Goal: Book appointment/travel/reservation

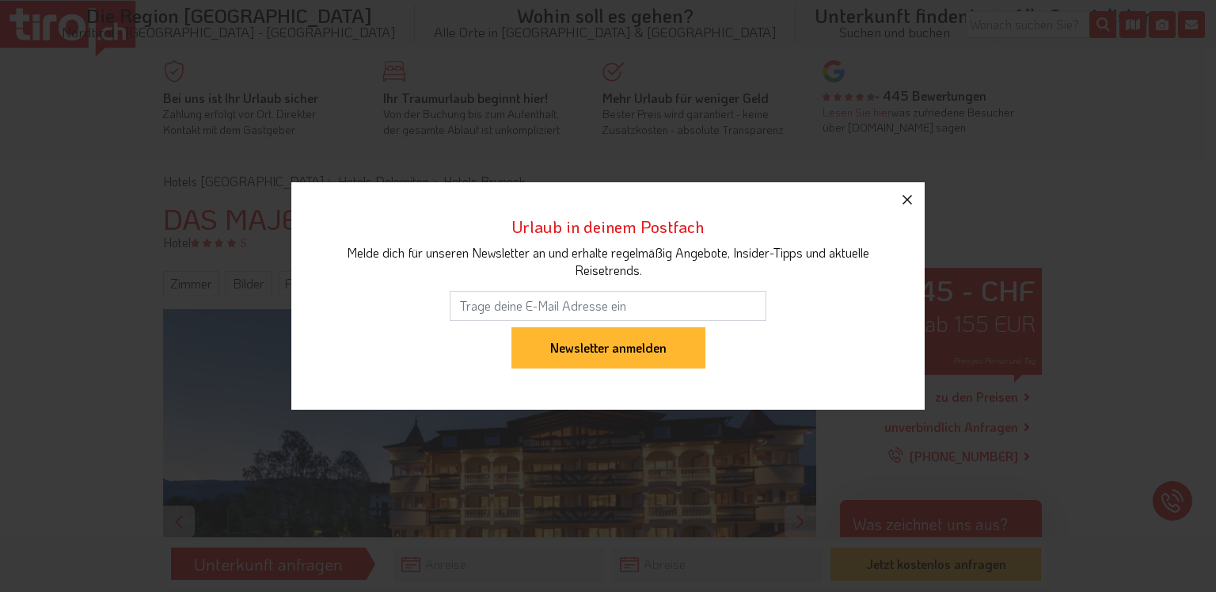
click at [906, 201] on icon "button" at bounding box center [908, 200] width 10 height 10
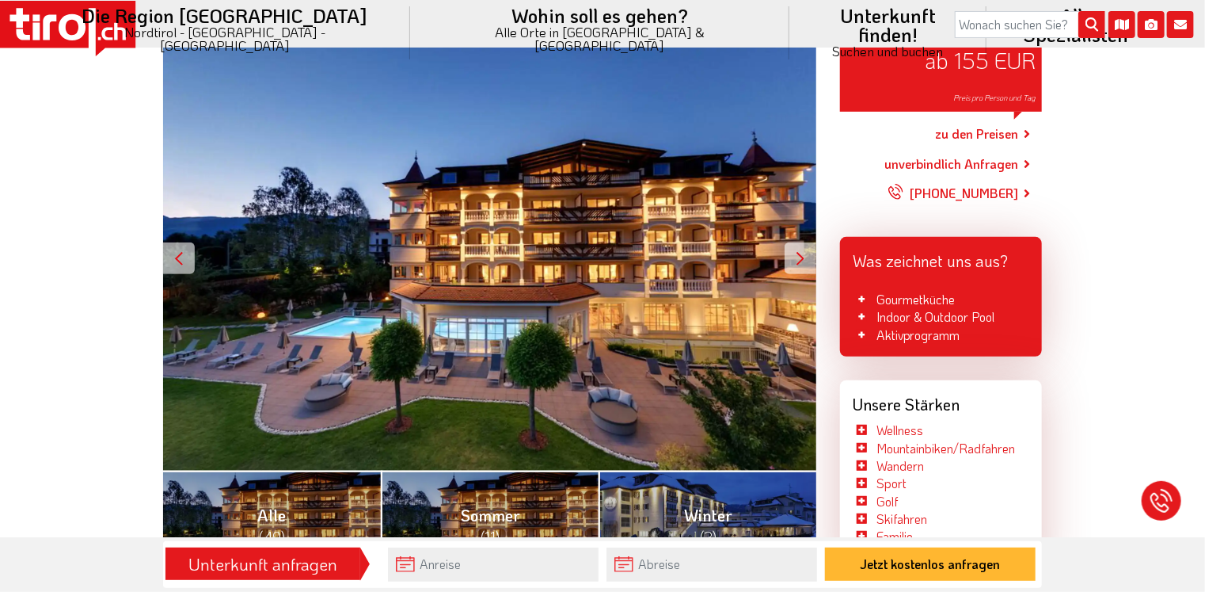
scroll to position [334, 0]
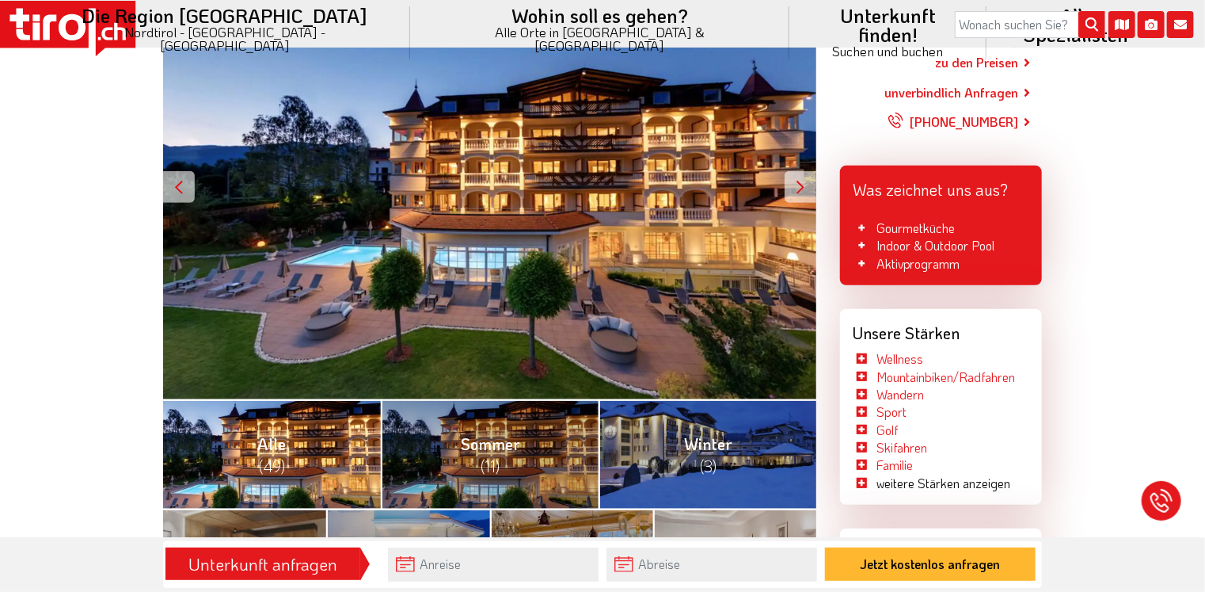
click at [270, 459] on span "(49)" at bounding box center [272, 465] width 26 height 21
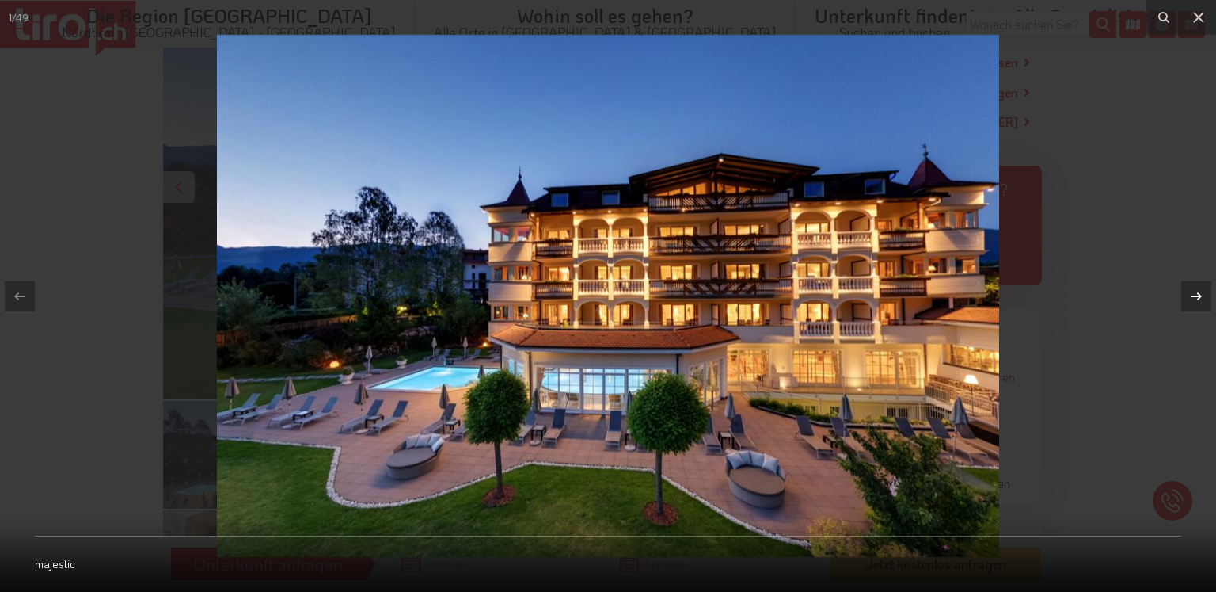
click at [1199, 296] on icon at bounding box center [1196, 295] width 11 height 8
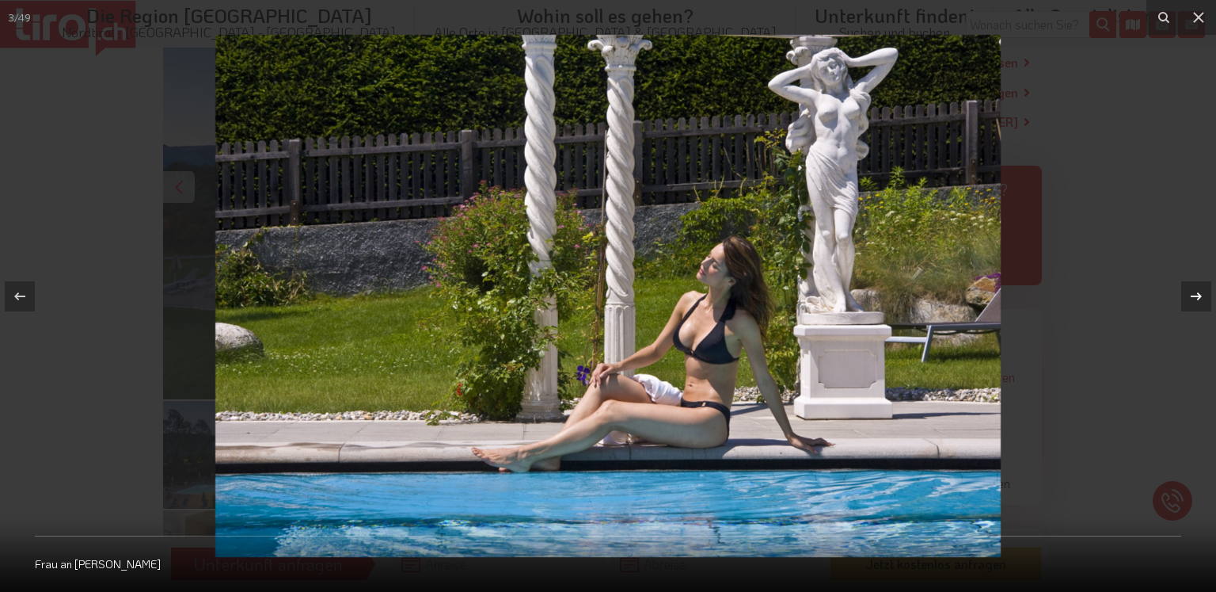
click at [1199, 293] on icon at bounding box center [1196, 295] width 11 height 8
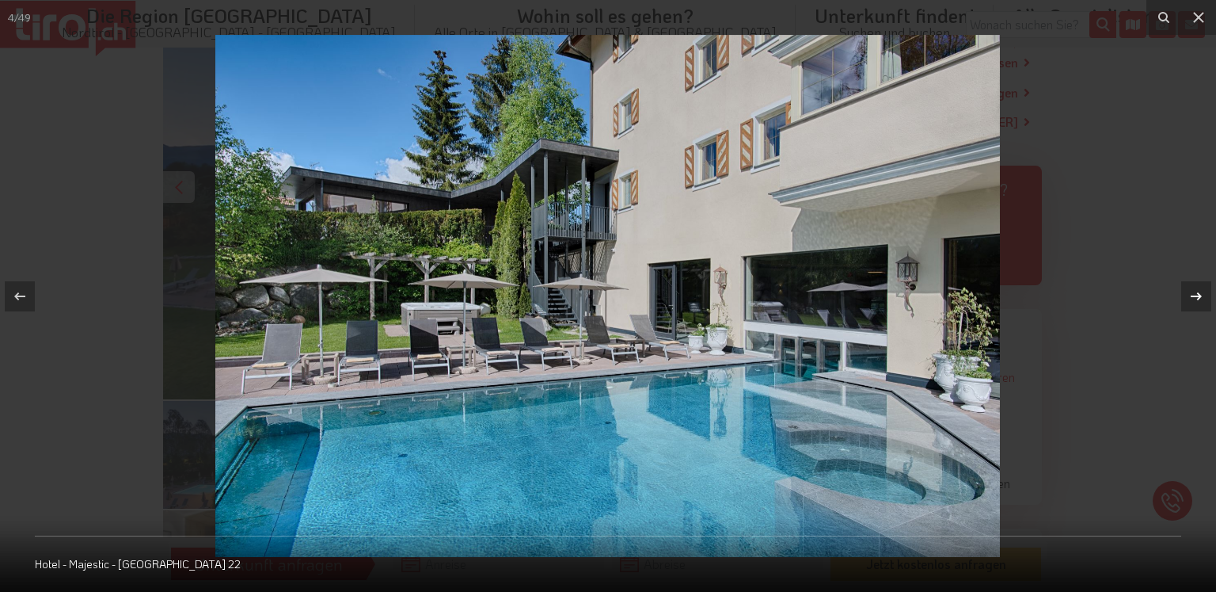
click at [1199, 293] on div "4 / 49 Hotel - [GEOGRAPHIC_DATA] - [GEOGRAPHIC_DATA] 22" at bounding box center [608, 296] width 1216 height 592
click at [1199, 293] on icon at bounding box center [1196, 295] width 11 height 8
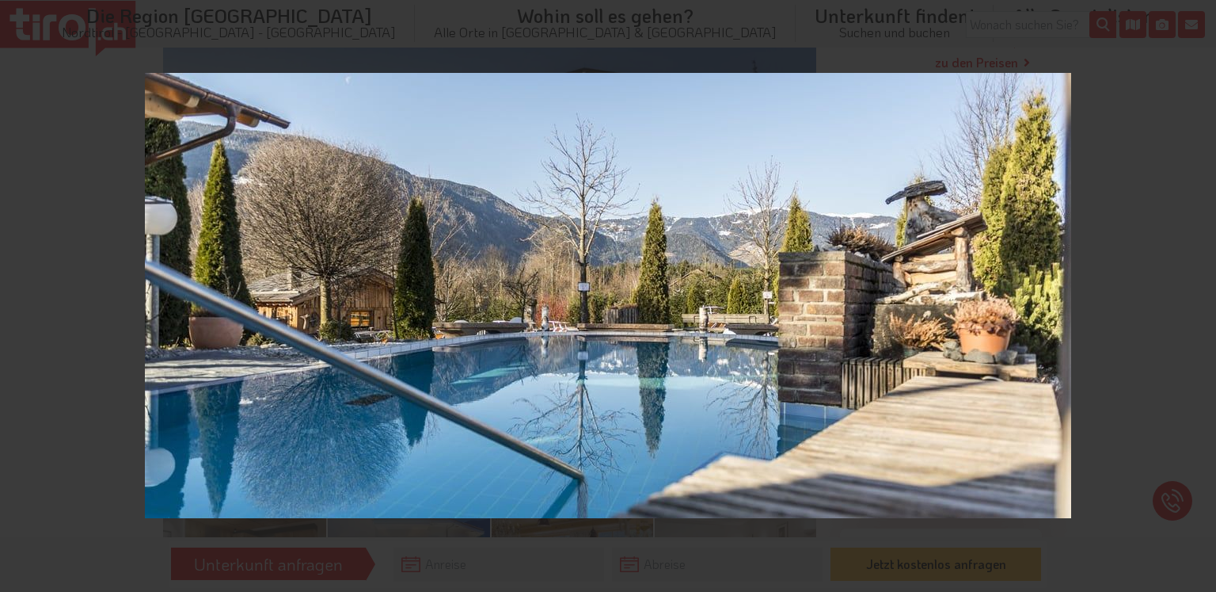
click at [1199, 293] on div "5 / 49 [GEOGRAPHIC_DATA] 5" at bounding box center [608, 296] width 1216 height 592
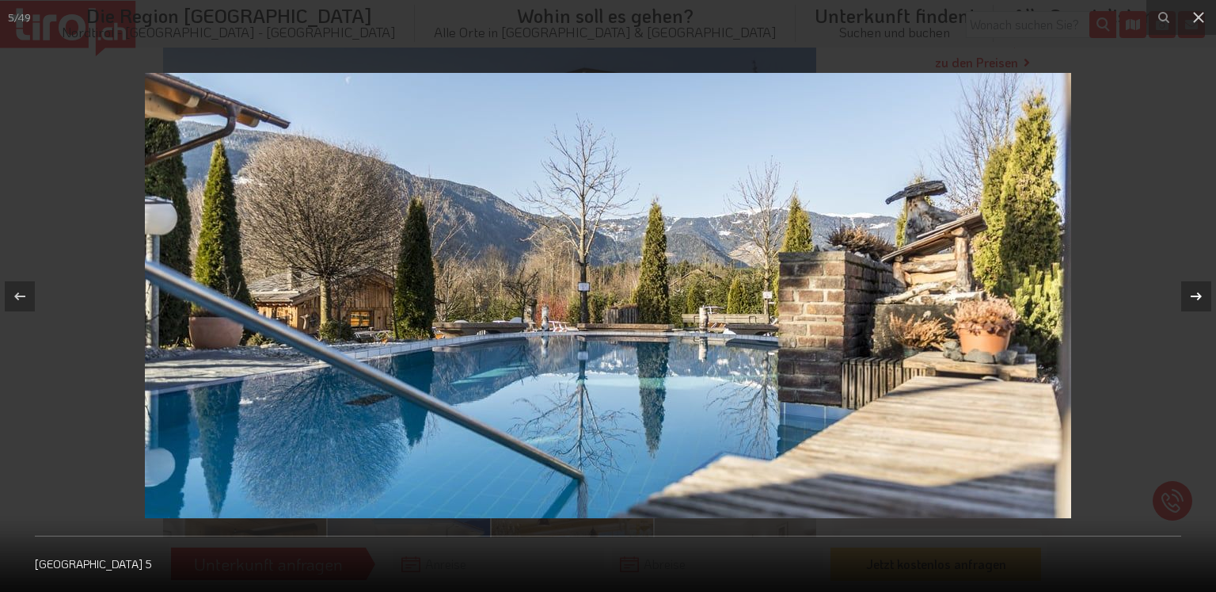
click at [1199, 293] on icon at bounding box center [1196, 295] width 11 height 8
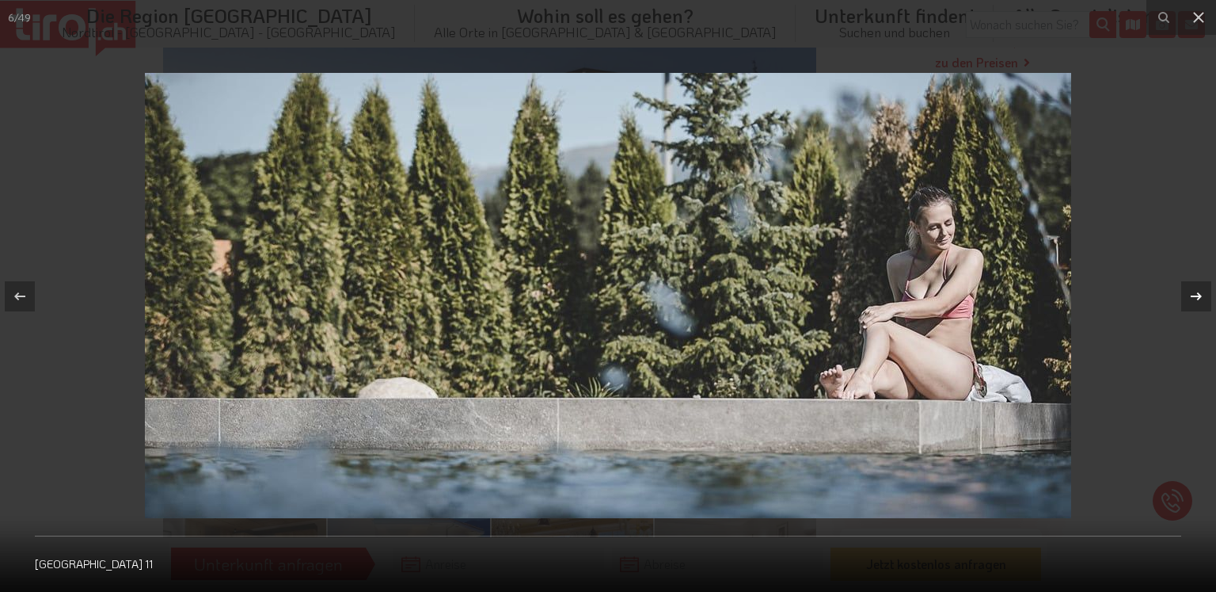
click at [1199, 293] on icon at bounding box center [1196, 295] width 11 height 8
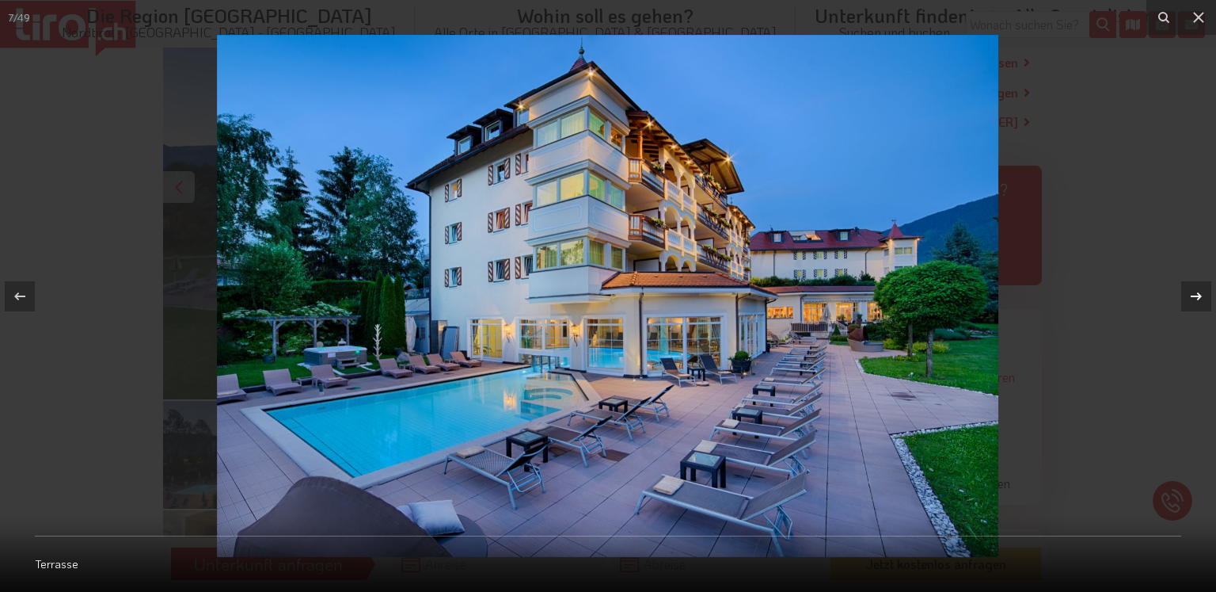
click at [1199, 293] on div "7 / 49 Terrasse" at bounding box center [608, 296] width 1216 height 592
click at [1199, 295] on icon at bounding box center [1196, 295] width 11 height 8
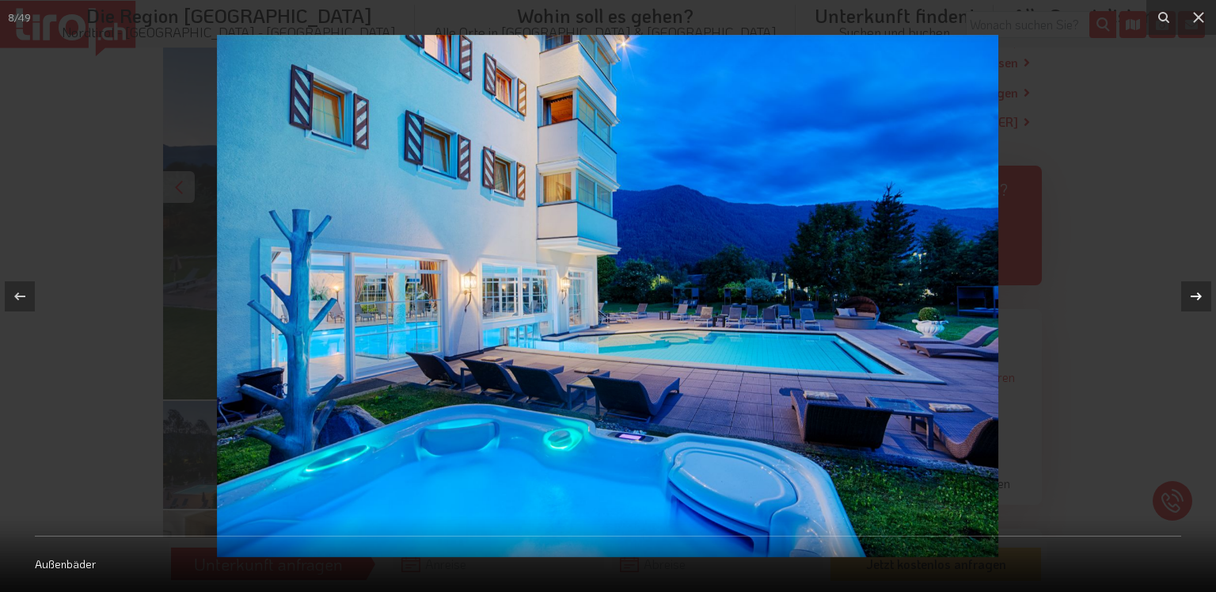
click at [1199, 295] on div "8 / 49 Außenbäder" at bounding box center [608, 296] width 1216 height 592
click at [1199, 295] on icon at bounding box center [1196, 295] width 11 height 8
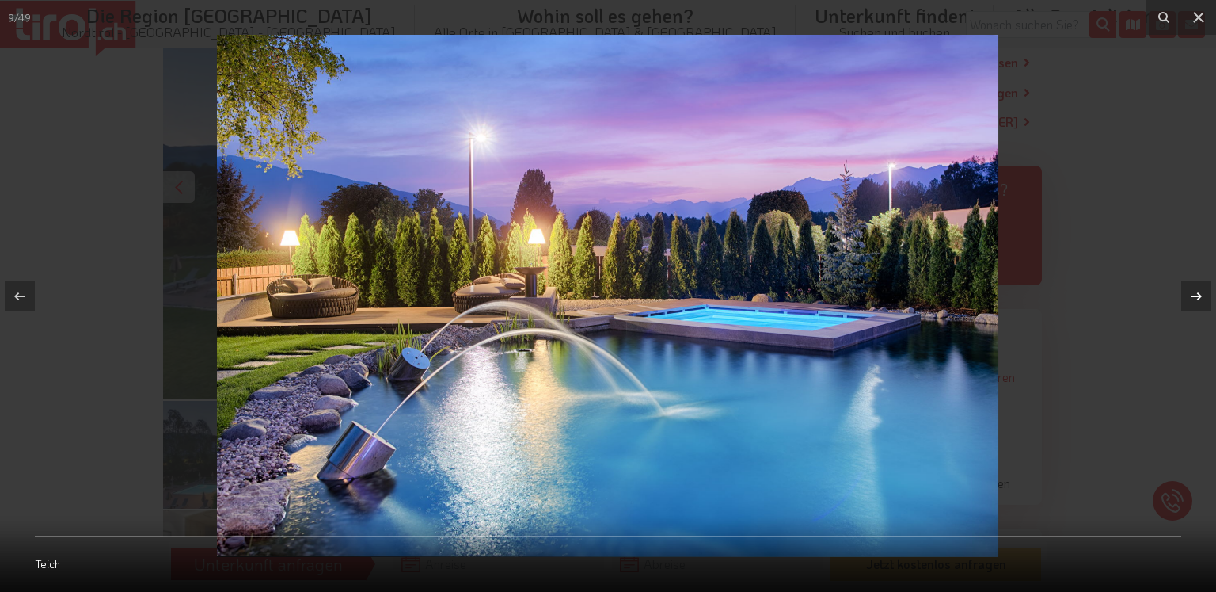
click at [1199, 295] on div "9 / 49 Teich" at bounding box center [608, 296] width 1216 height 592
click at [1199, 295] on icon at bounding box center [1196, 295] width 11 height 8
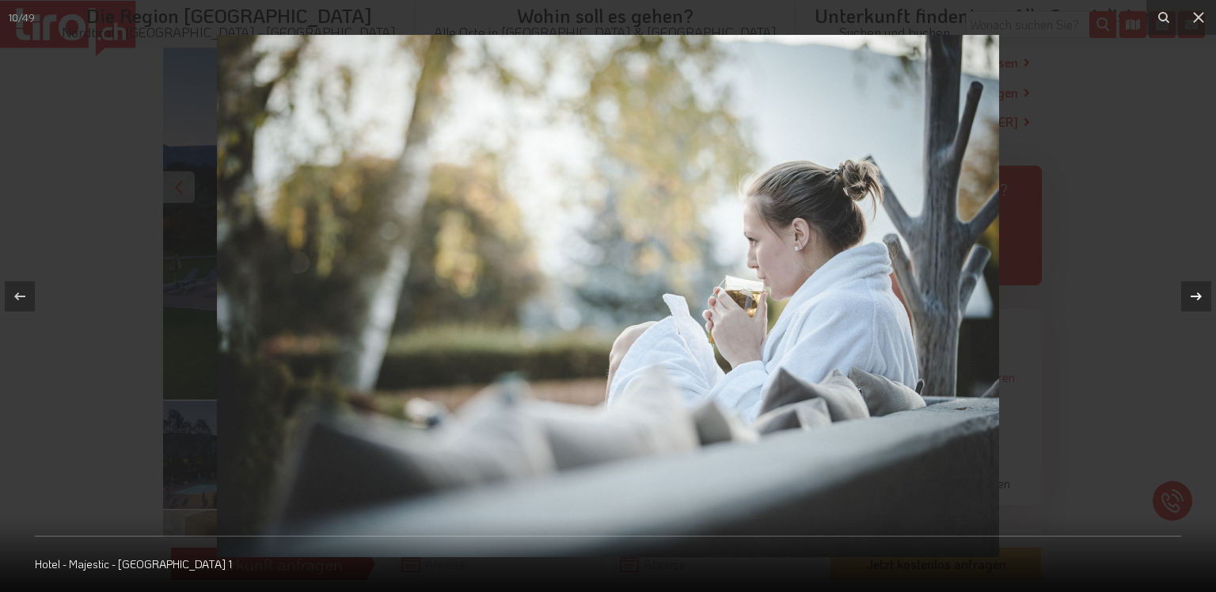
click at [1199, 295] on icon at bounding box center [1196, 295] width 11 height 8
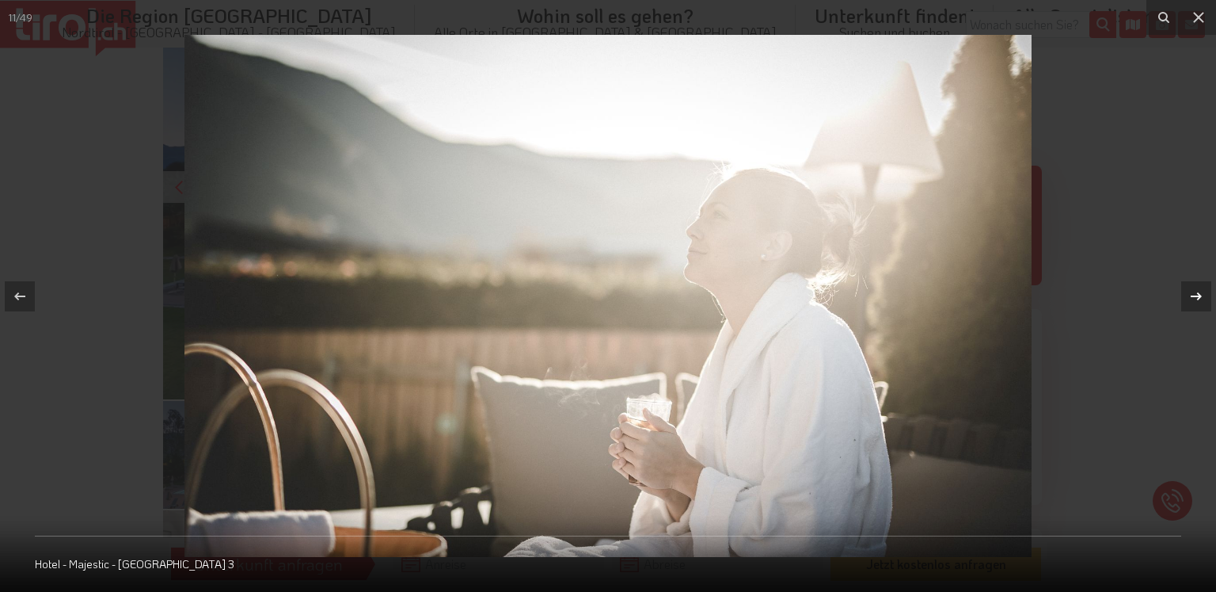
click at [1199, 295] on icon at bounding box center [1196, 295] width 11 height 8
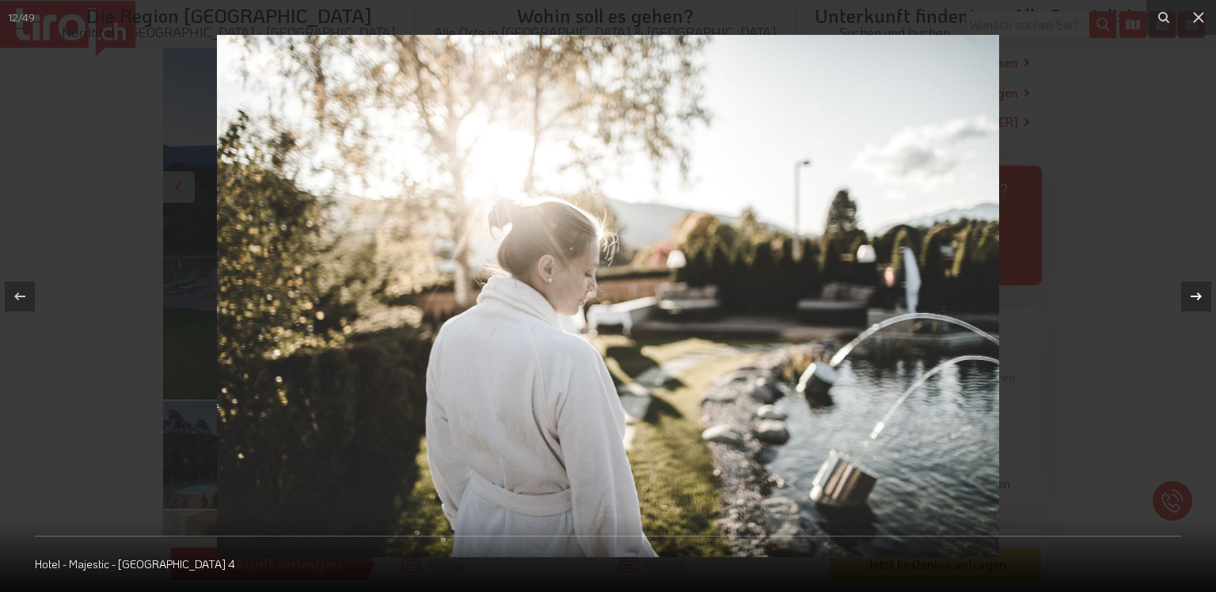
click at [1199, 295] on icon at bounding box center [1196, 295] width 11 height 8
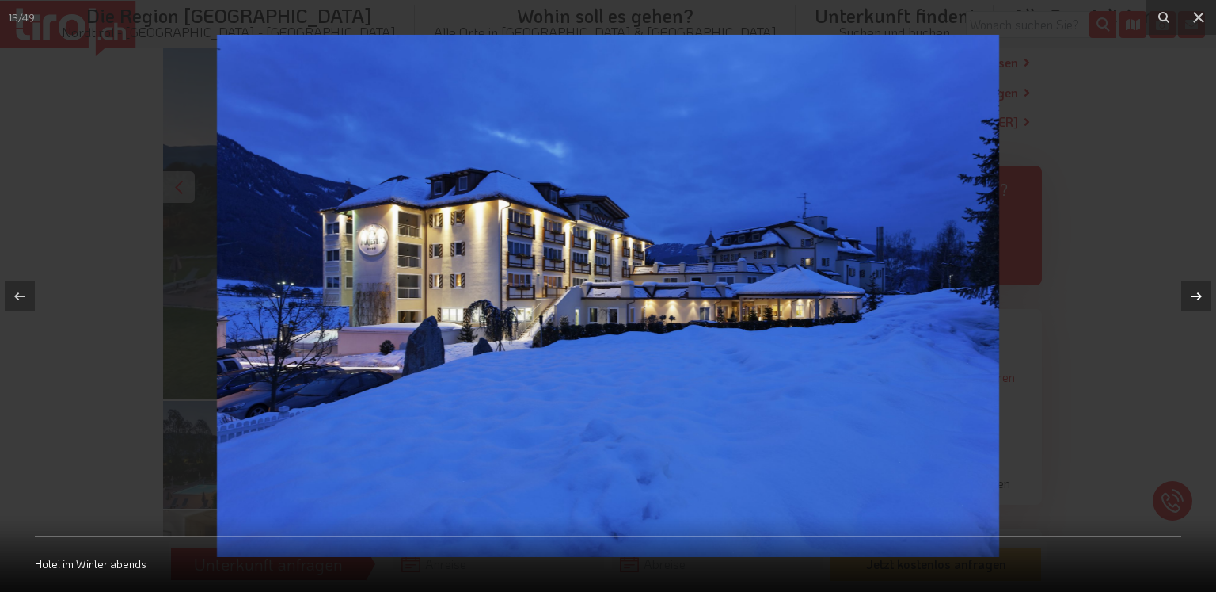
click at [1199, 295] on div "13 / 49 Hotel im Winter abends" at bounding box center [608, 296] width 1216 height 592
click at [1199, 295] on icon at bounding box center [1196, 295] width 11 height 8
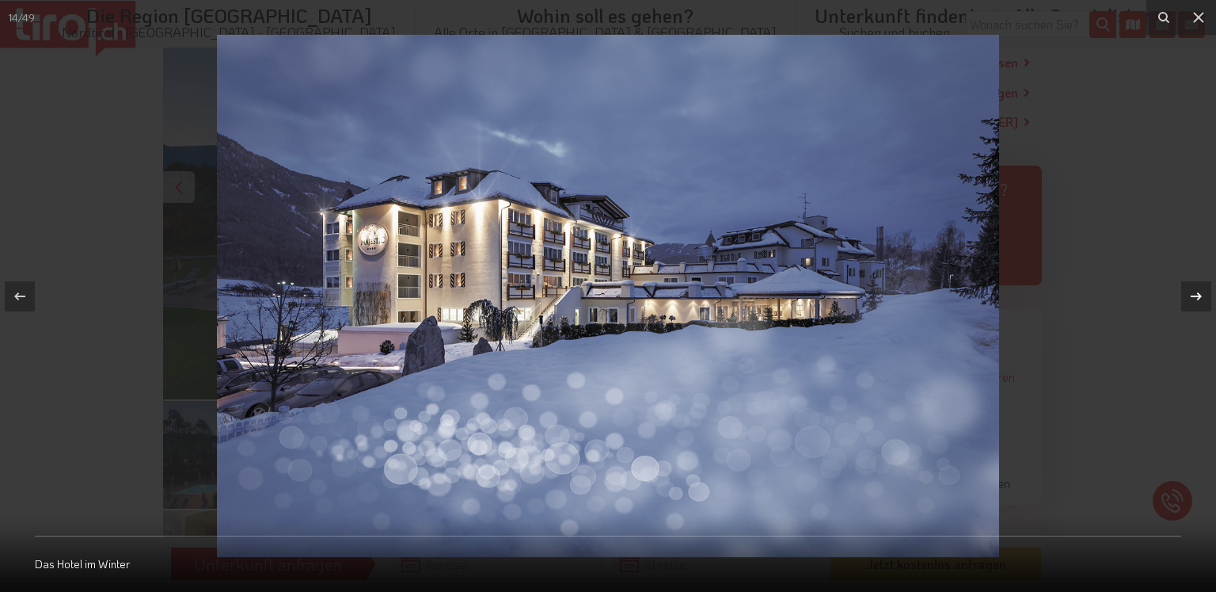
click at [1199, 295] on icon at bounding box center [1196, 295] width 11 height 8
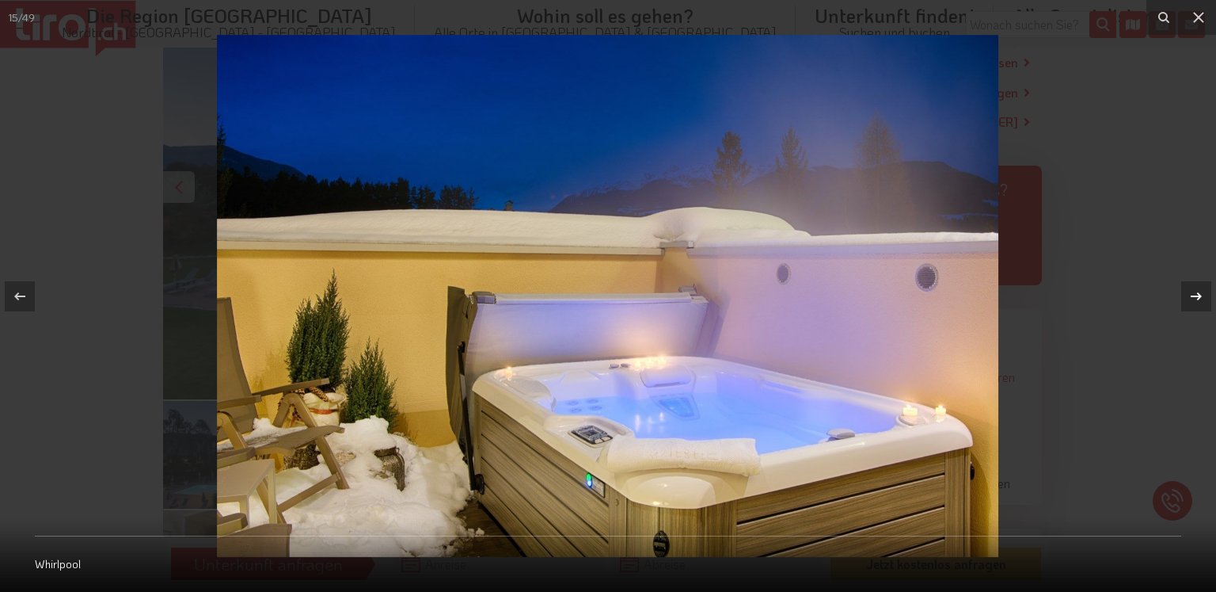
click at [1199, 295] on div "15 / 49 Whirlpool" at bounding box center [608, 296] width 1216 height 592
click at [1199, 295] on icon at bounding box center [1196, 295] width 11 height 8
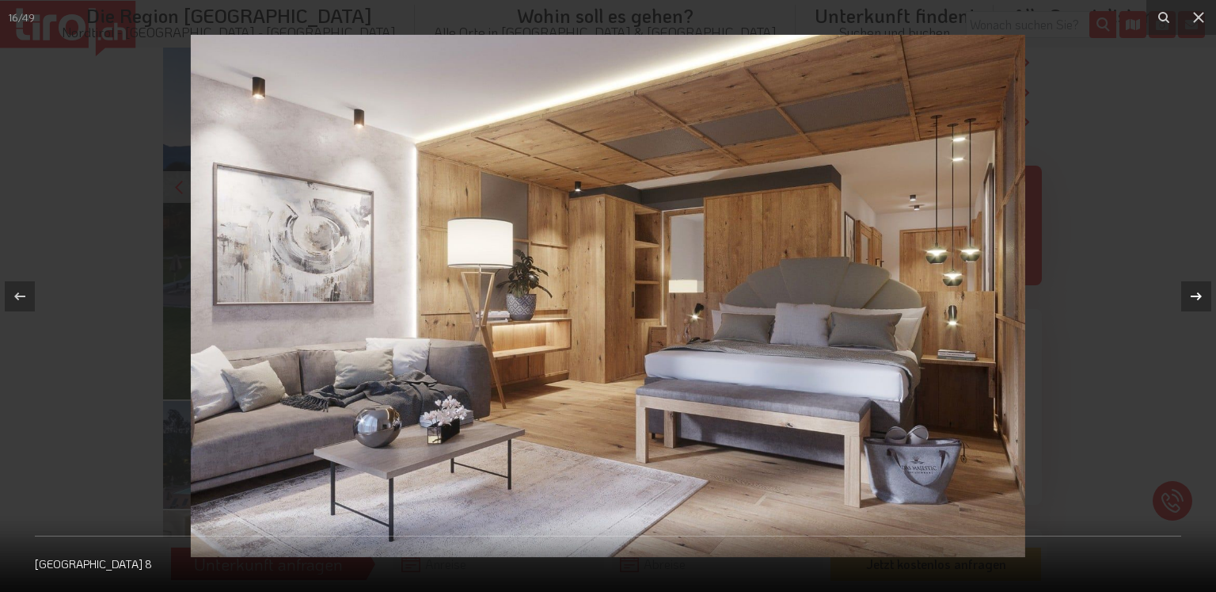
click at [1202, 295] on icon at bounding box center [1196, 296] width 19 height 19
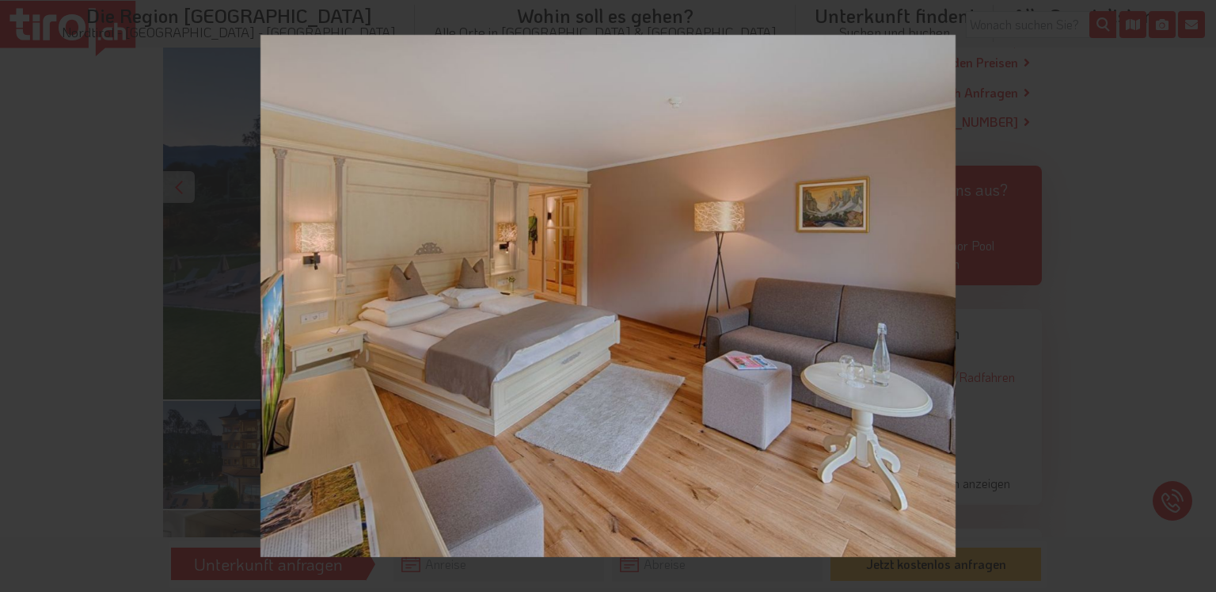
click at [1202, 295] on div "17 / 49 [GEOGRAPHIC_DATA] 9" at bounding box center [608, 296] width 1216 height 592
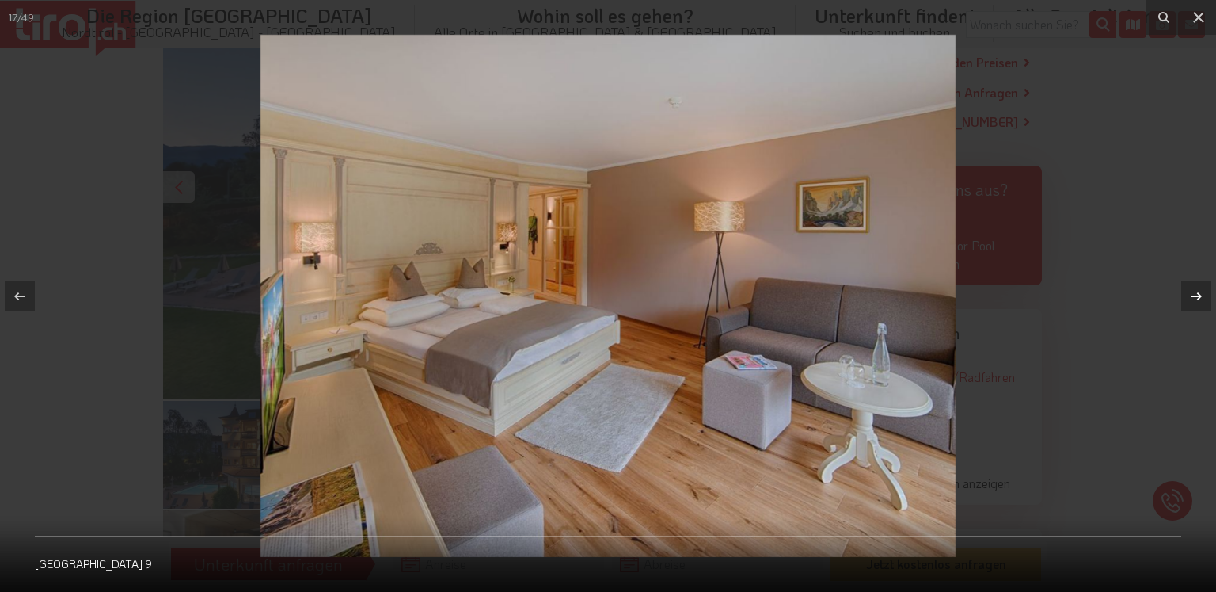
click at [1202, 295] on icon at bounding box center [1196, 296] width 19 height 19
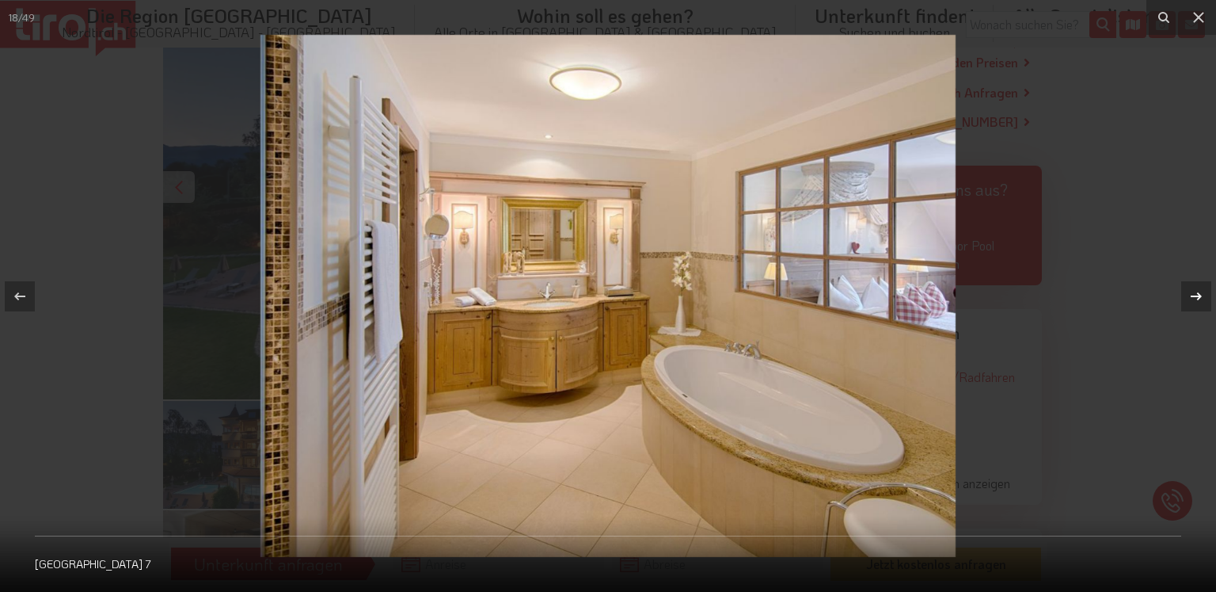
click at [1201, 296] on icon at bounding box center [1196, 295] width 11 height 8
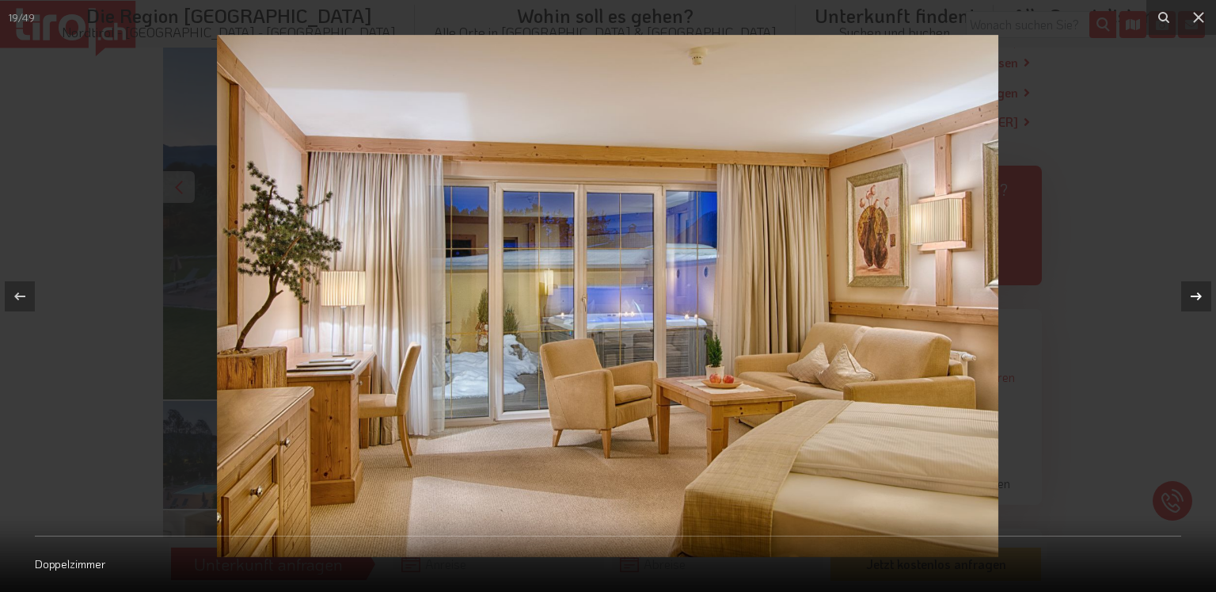
click at [1201, 296] on icon at bounding box center [1196, 295] width 11 height 8
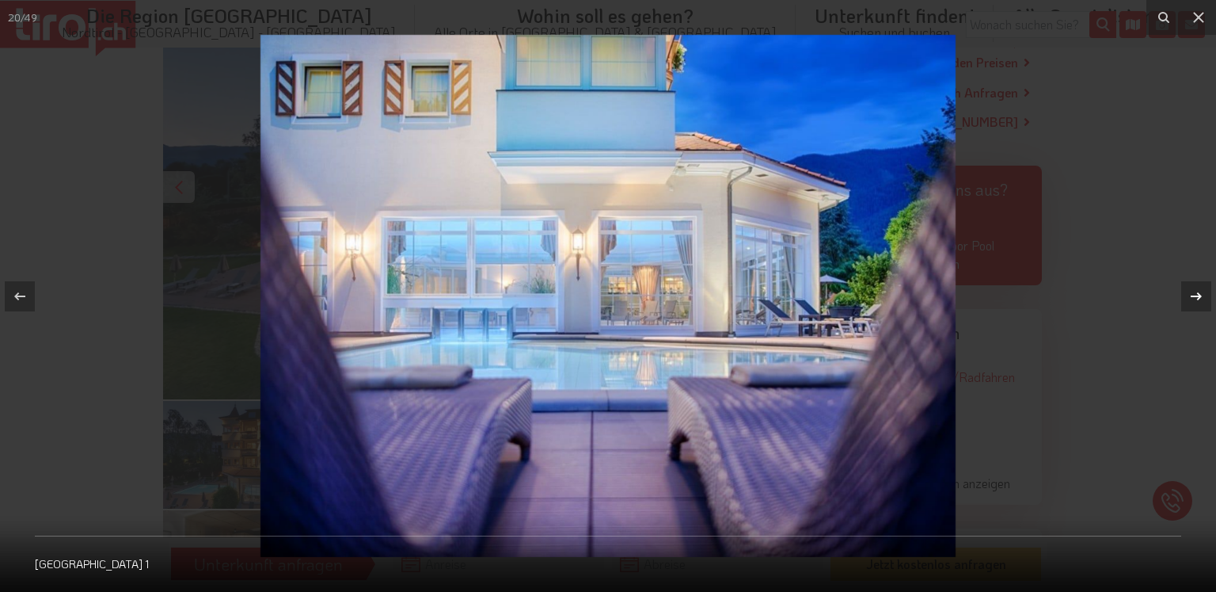
click at [1201, 296] on icon at bounding box center [1196, 295] width 11 height 8
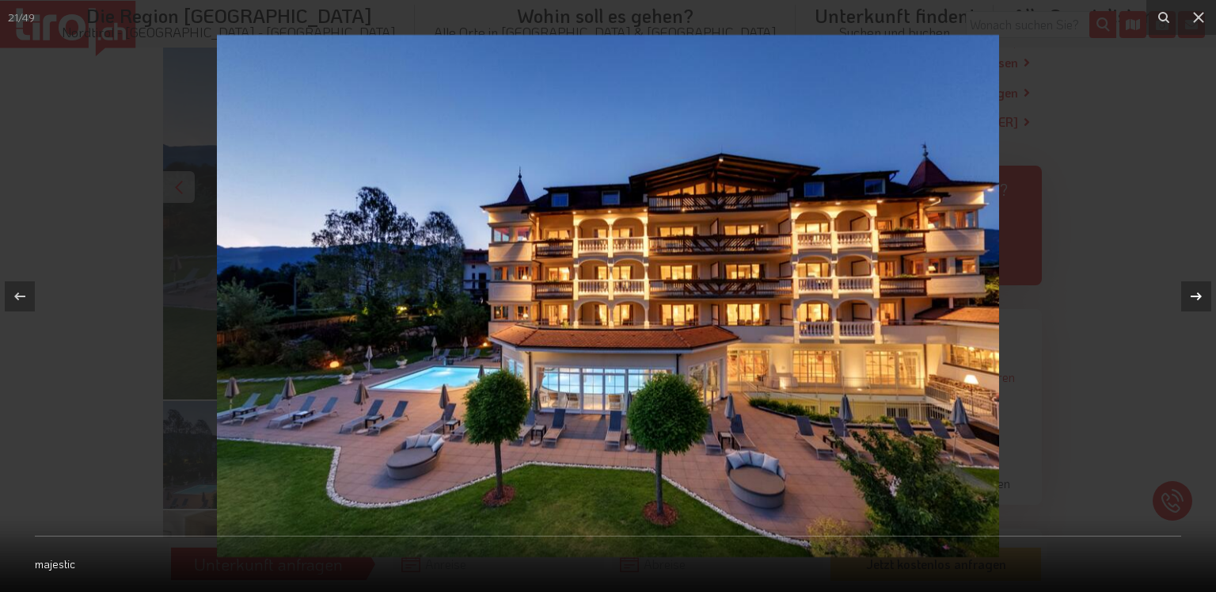
click at [1201, 296] on icon at bounding box center [1196, 295] width 11 height 8
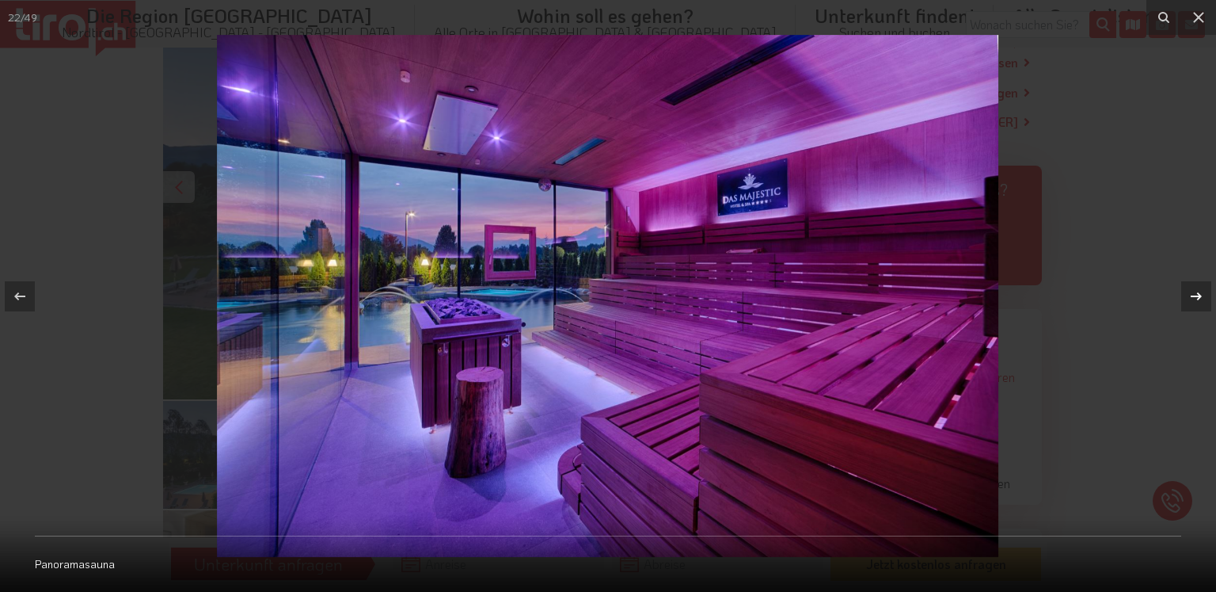
click at [1201, 296] on icon at bounding box center [1196, 295] width 11 height 8
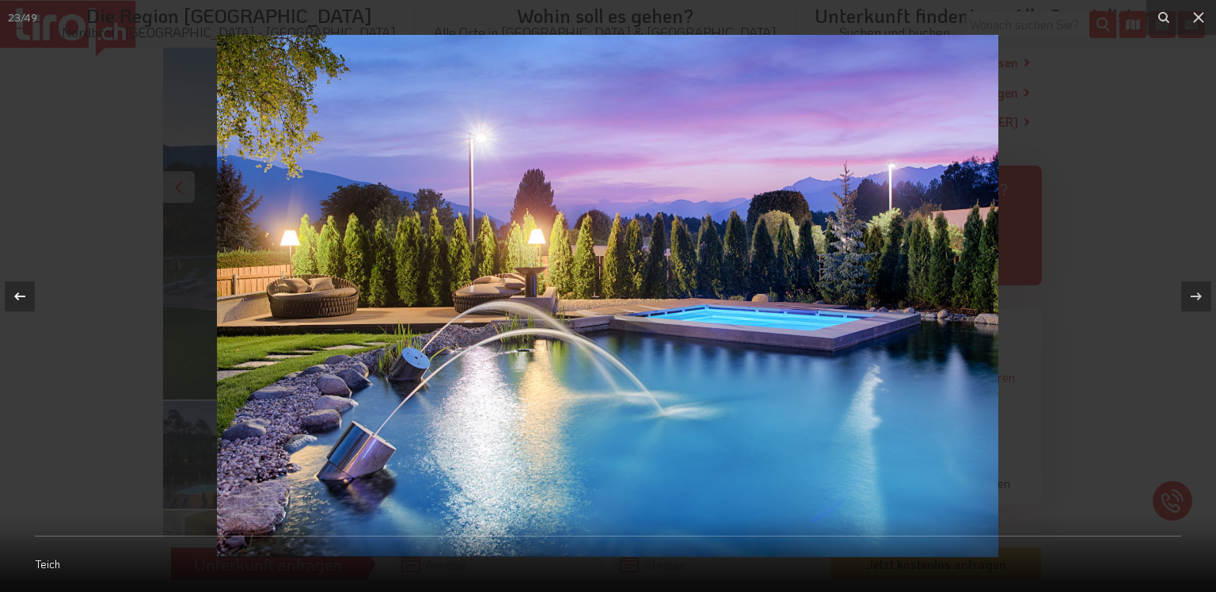
click at [18, 290] on icon at bounding box center [19, 296] width 19 height 19
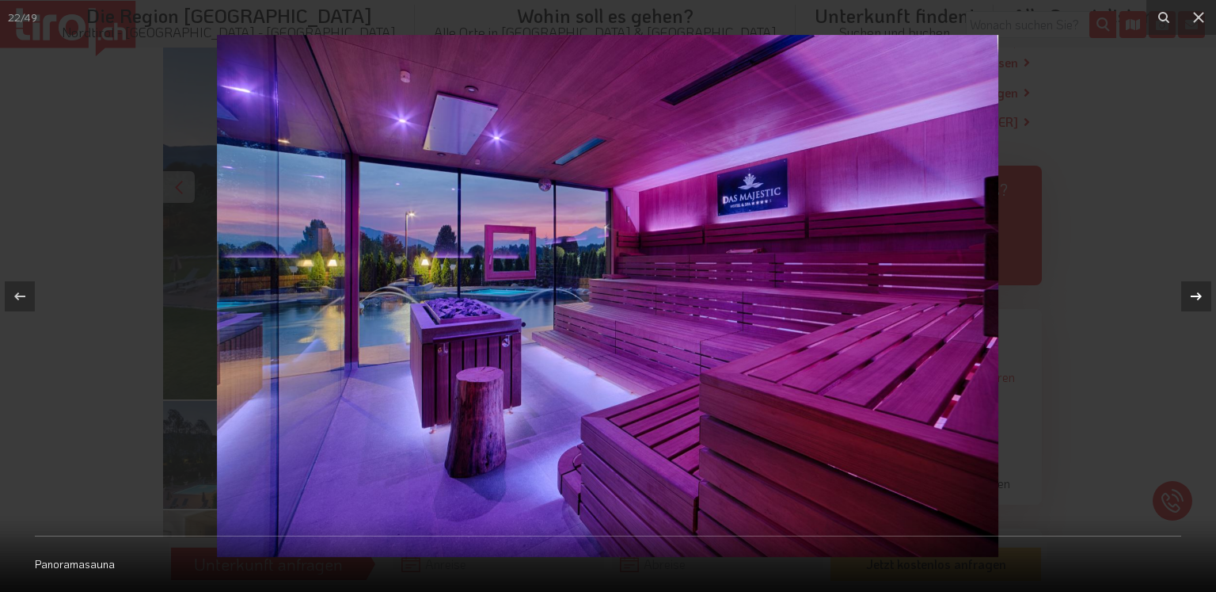
click at [1193, 291] on icon at bounding box center [1196, 296] width 19 height 19
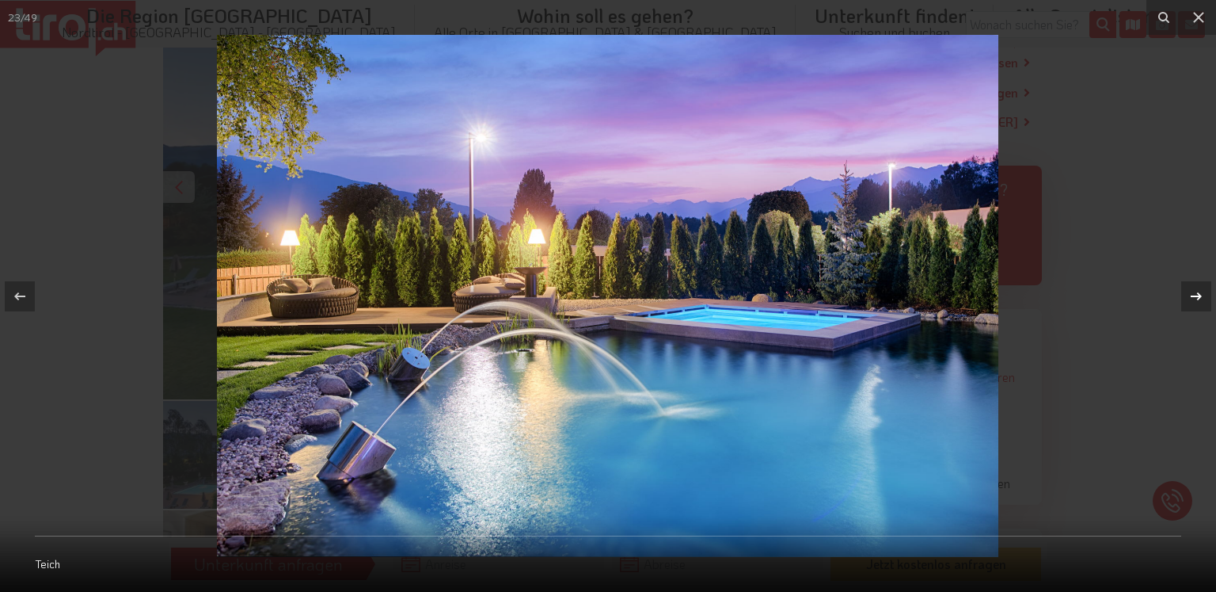
click at [1193, 291] on icon at bounding box center [1196, 296] width 19 height 19
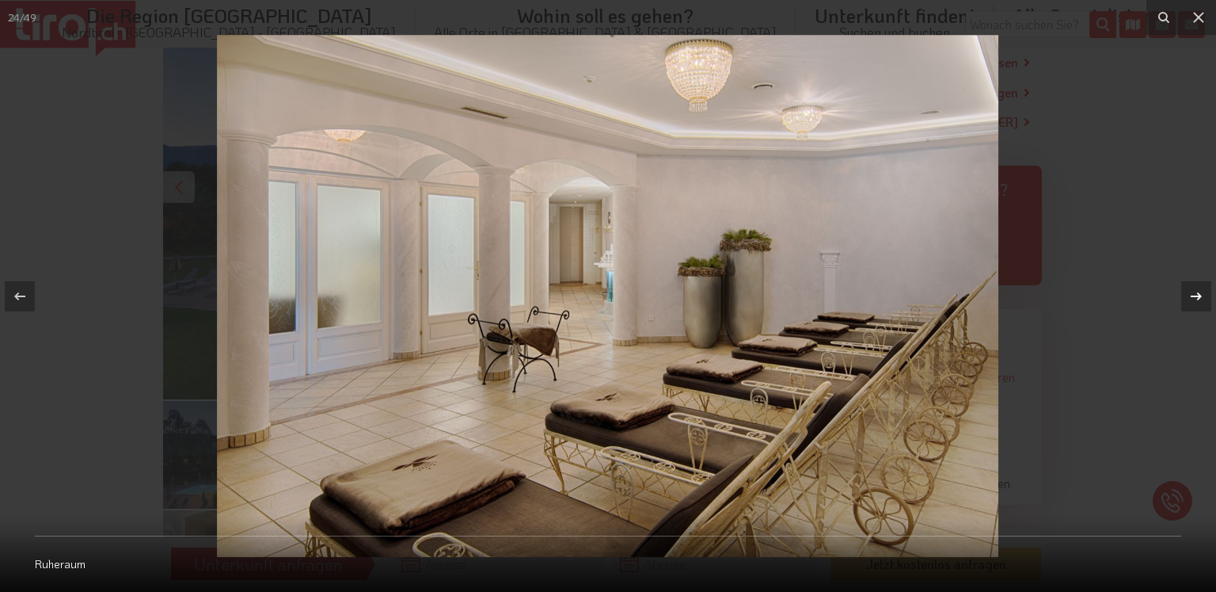
click at [1195, 296] on icon at bounding box center [1196, 295] width 11 height 8
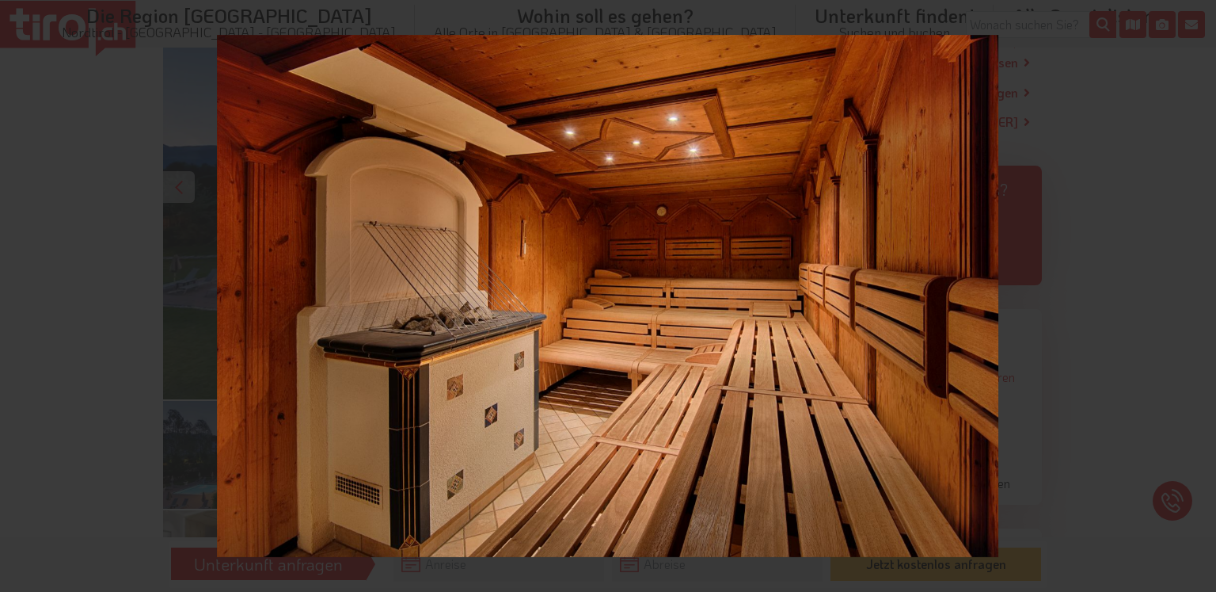
click at [1195, 296] on div "25 / 49 Sauna" at bounding box center [608, 296] width 1216 height 592
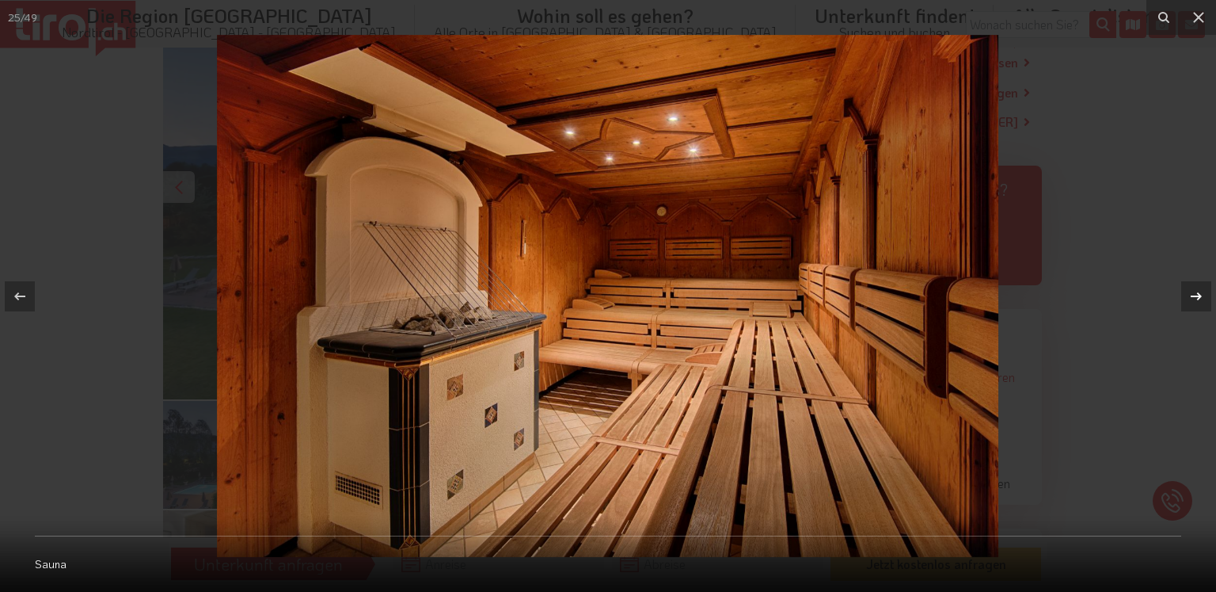
click at [1195, 296] on icon at bounding box center [1196, 295] width 11 height 8
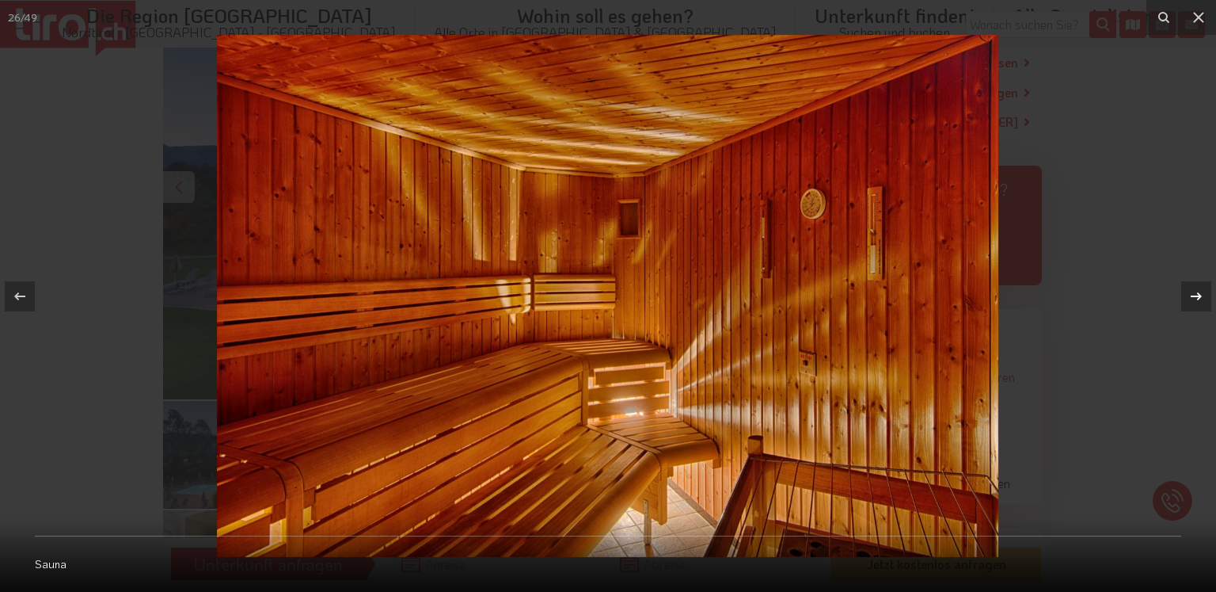
click at [1195, 296] on icon at bounding box center [1196, 295] width 11 height 8
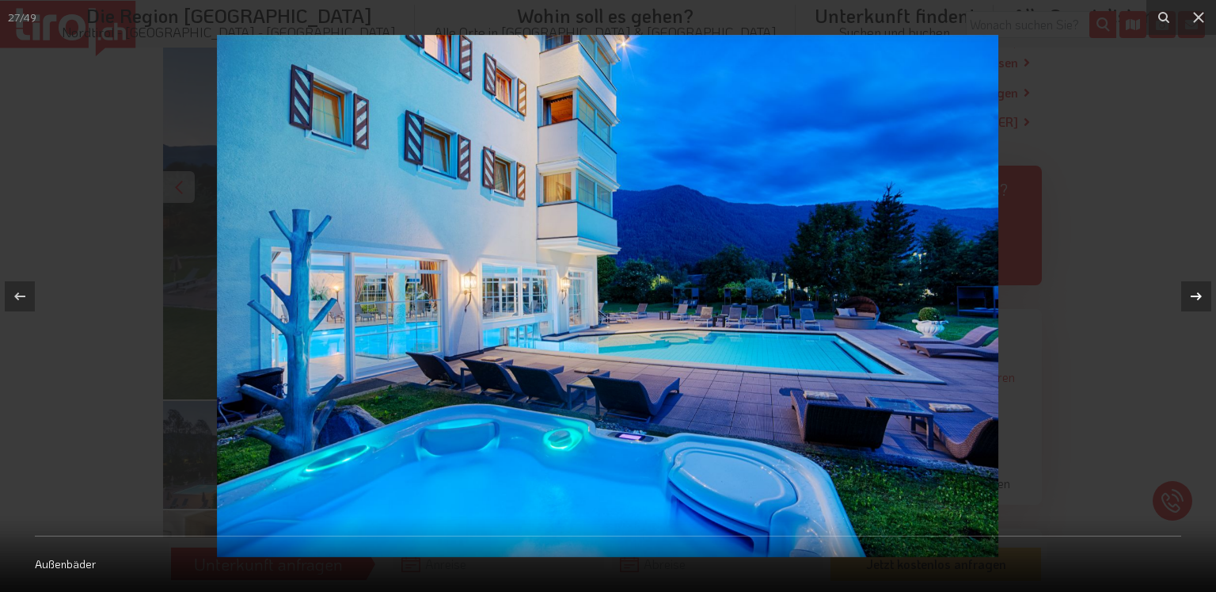
click at [1195, 296] on icon at bounding box center [1196, 295] width 11 height 8
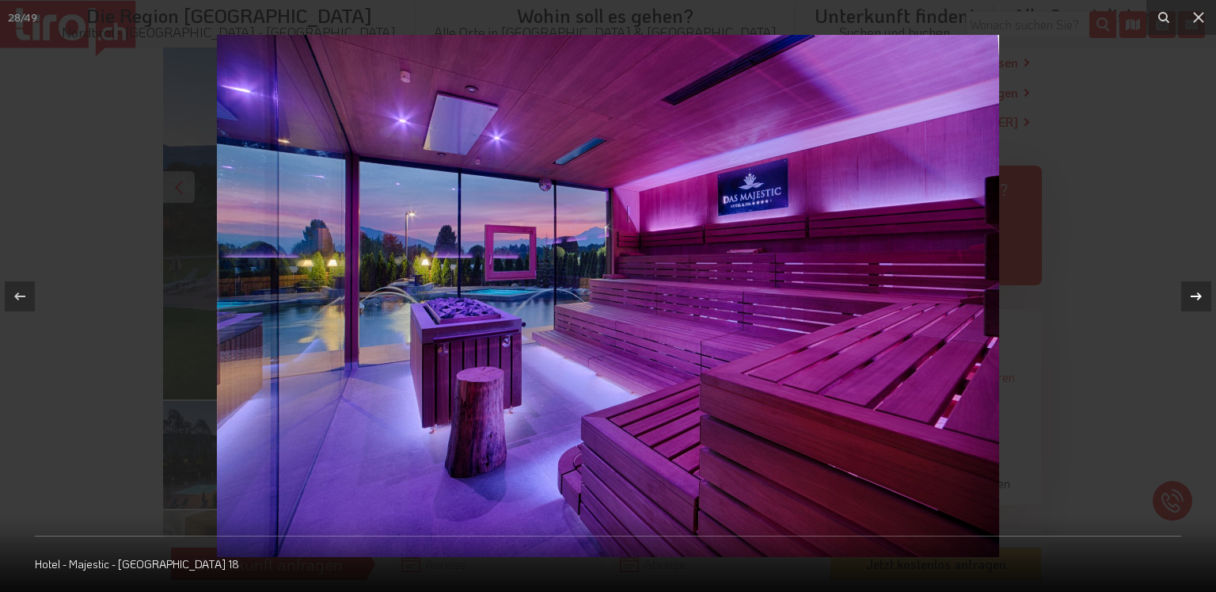
click at [1195, 296] on icon at bounding box center [1196, 295] width 11 height 8
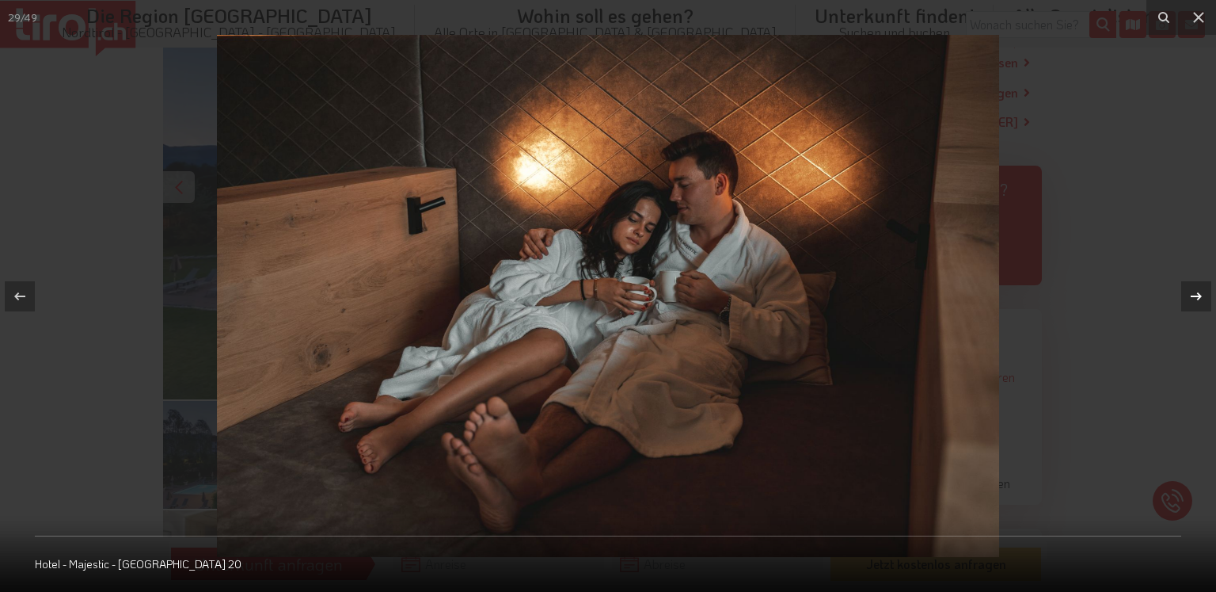
click at [1195, 296] on div "29 / 49 Hotel - [GEOGRAPHIC_DATA] - [GEOGRAPHIC_DATA] 20" at bounding box center [608, 296] width 1216 height 592
click at [1195, 296] on icon at bounding box center [1196, 295] width 11 height 8
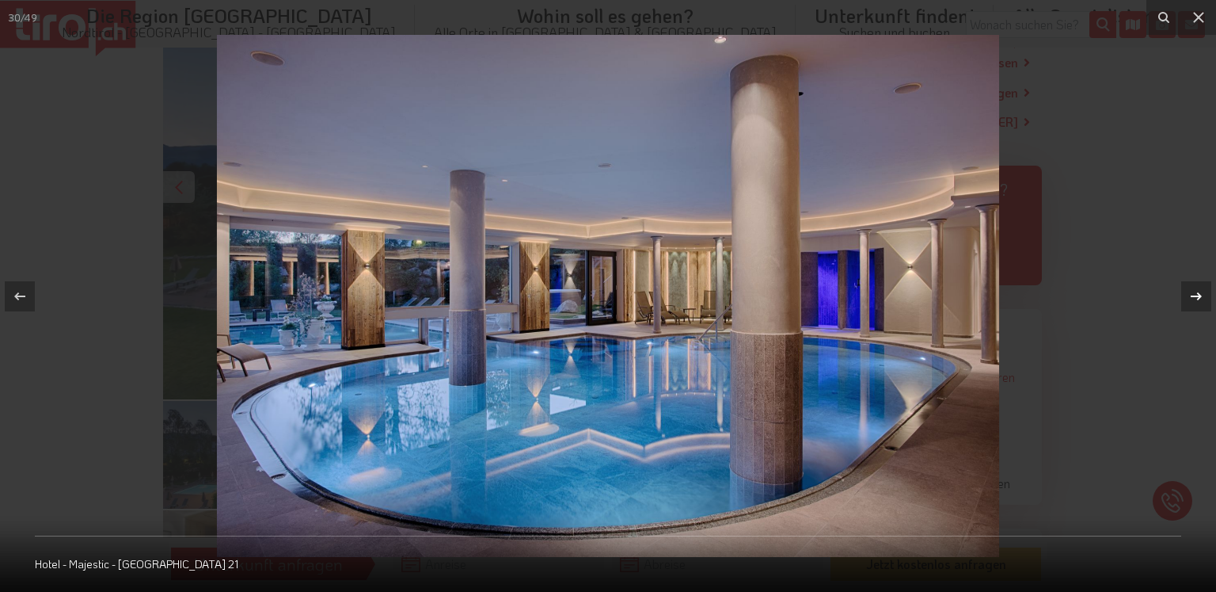
click at [1195, 296] on div "30 / 49 Hotel - [GEOGRAPHIC_DATA] - [GEOGRAPHIC_DATA] 21" at bounding box center [608, 296] width 1216 height 592
click at [1195, 296] on icon at bounding box center [1196, 295] width 11 height 8
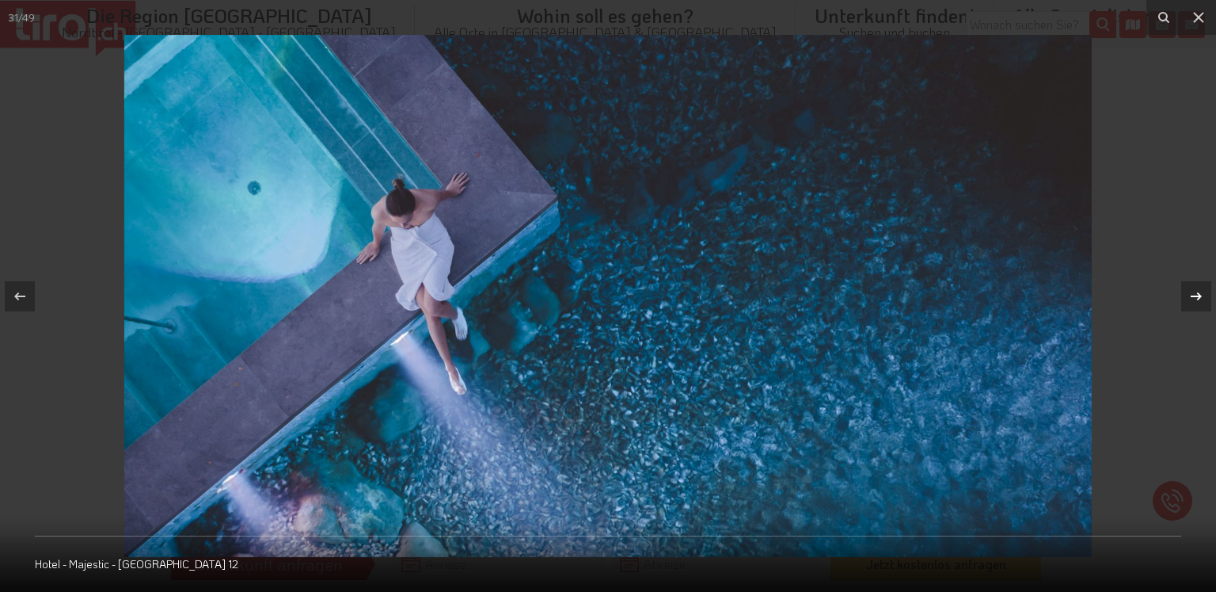
click at [1195, 296] on icon at bounding box center [1196, 295] width 11 height 8
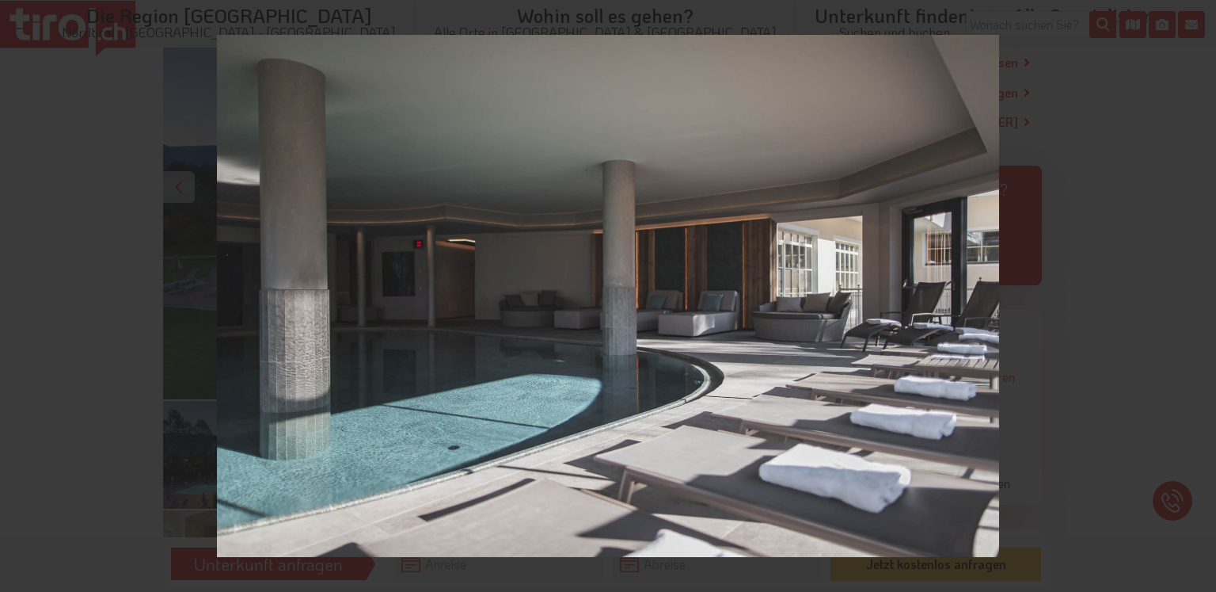
click at [1195, 296] on div "32 / 49 Hotel - [GEOGRAPHIC_DATA] - [GEOGRAPHIC_DATA] 14" at bounding box center [608, 296] width 1216 height 592
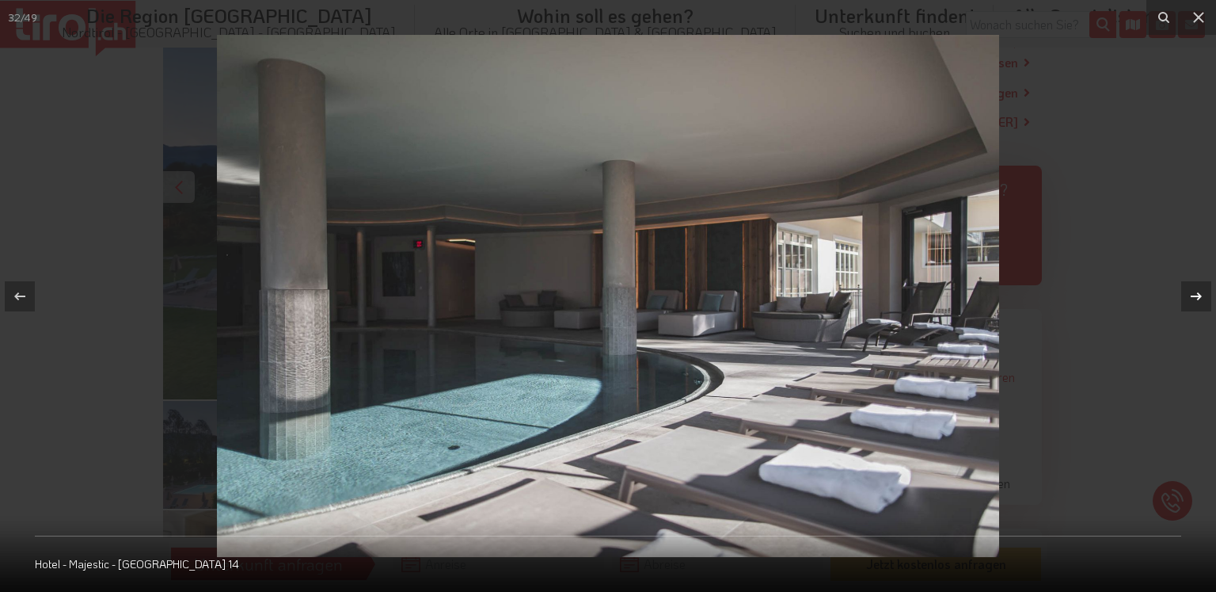
click at [1195, 296] on icon at bounding box center [1196, 295] width 11 height 8
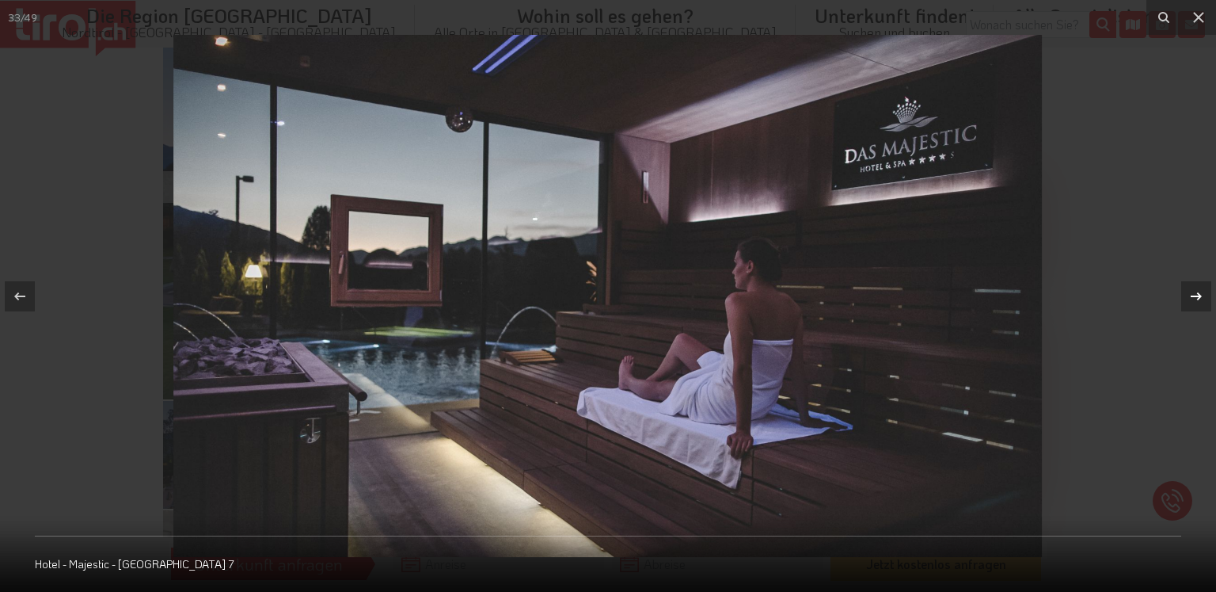
click at [1195, 296] on icon at bounding box center [1196, 295] width 11 height 8
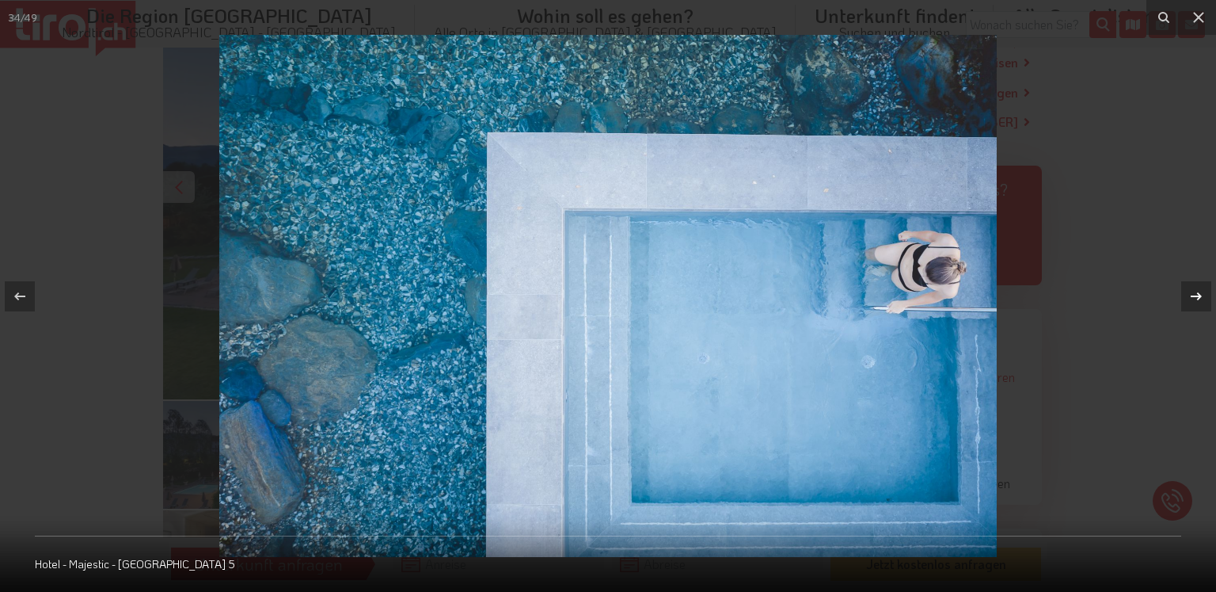
click at [1195, 296] on icon at bounding box center [1196, 295] width 11 height 8
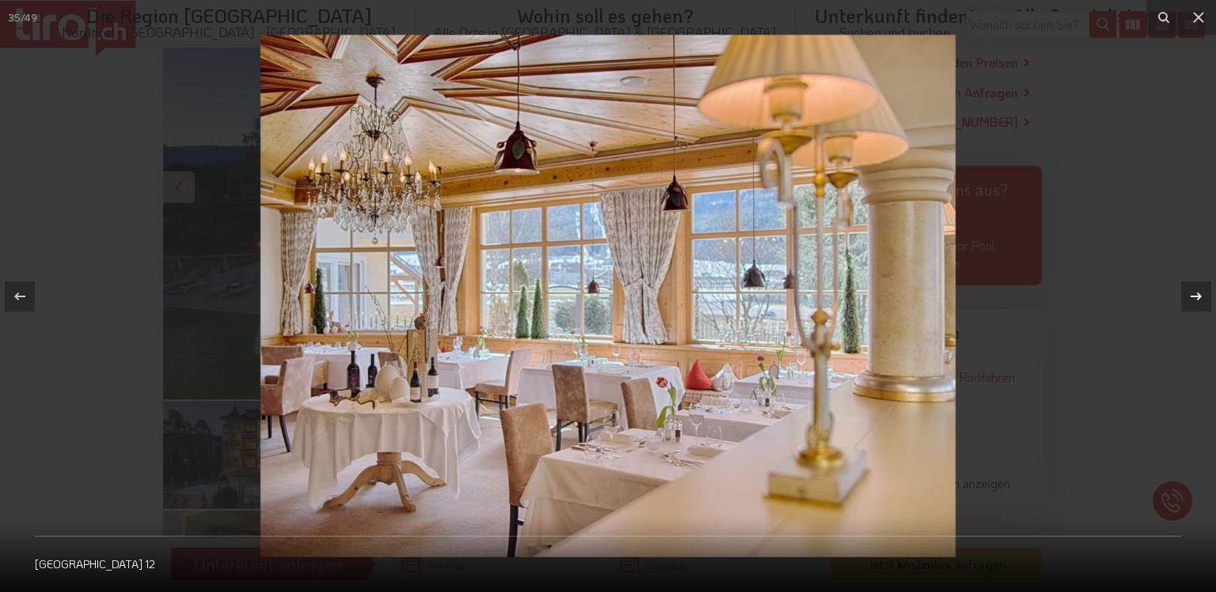
click at [1195, 296] on icon at bounding box center [1196, 295] width 11 height 8
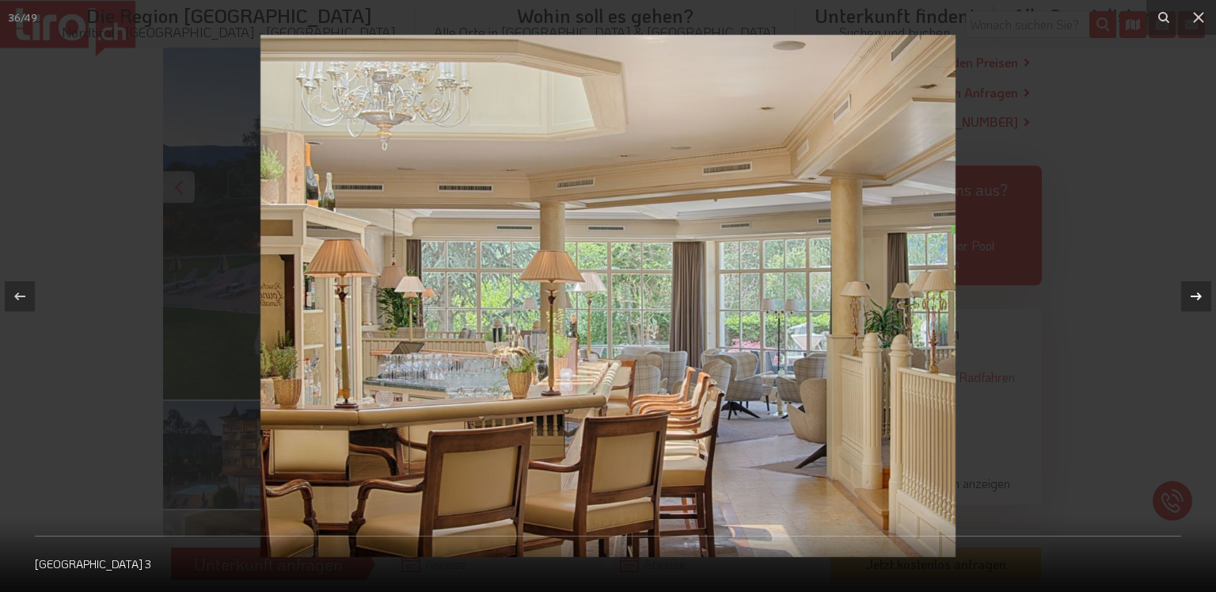
click at [1195, 296] on icon at bounding box center [1196, 295] width 11 height 8
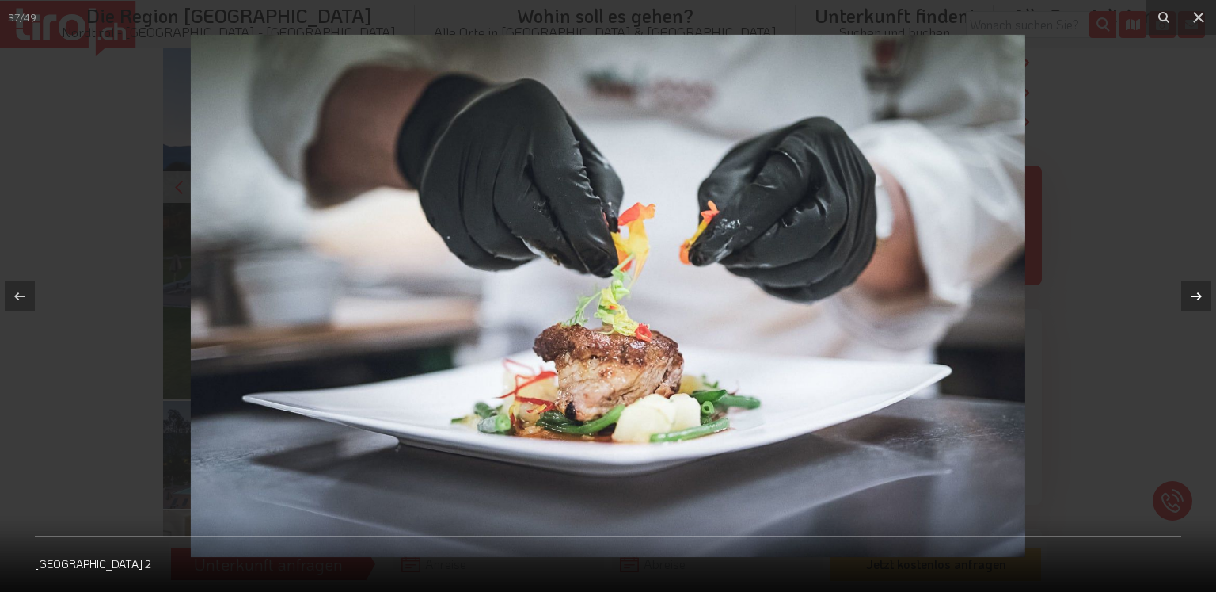
click at [1195, 296] on icon at bounding box center [1196, 295] width 11 height 8
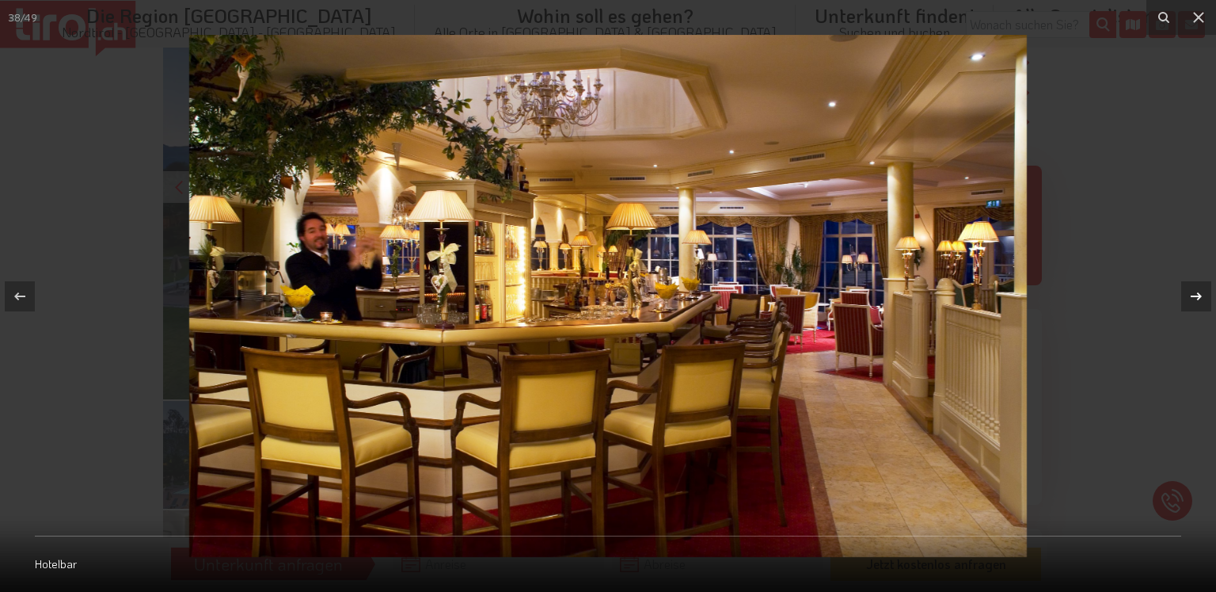
click at [1195, 296] on icon at bounding box center [1196, 295] width 11 height 8
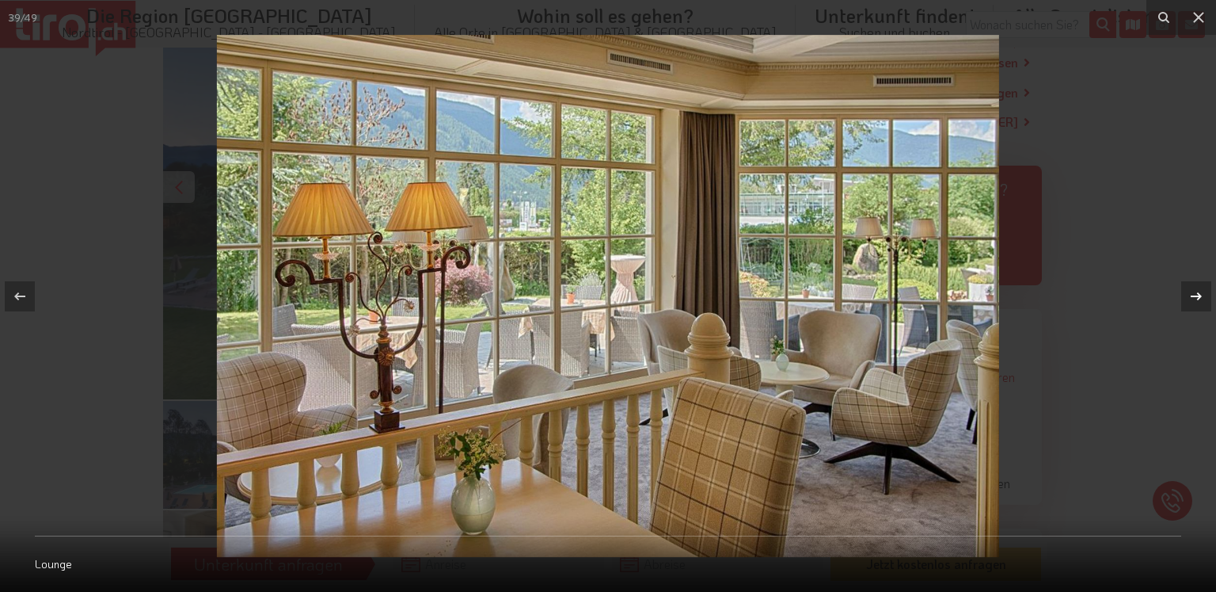
click at [1195, 296] on icon at bounding box center [1196, 295] width 11 height 8
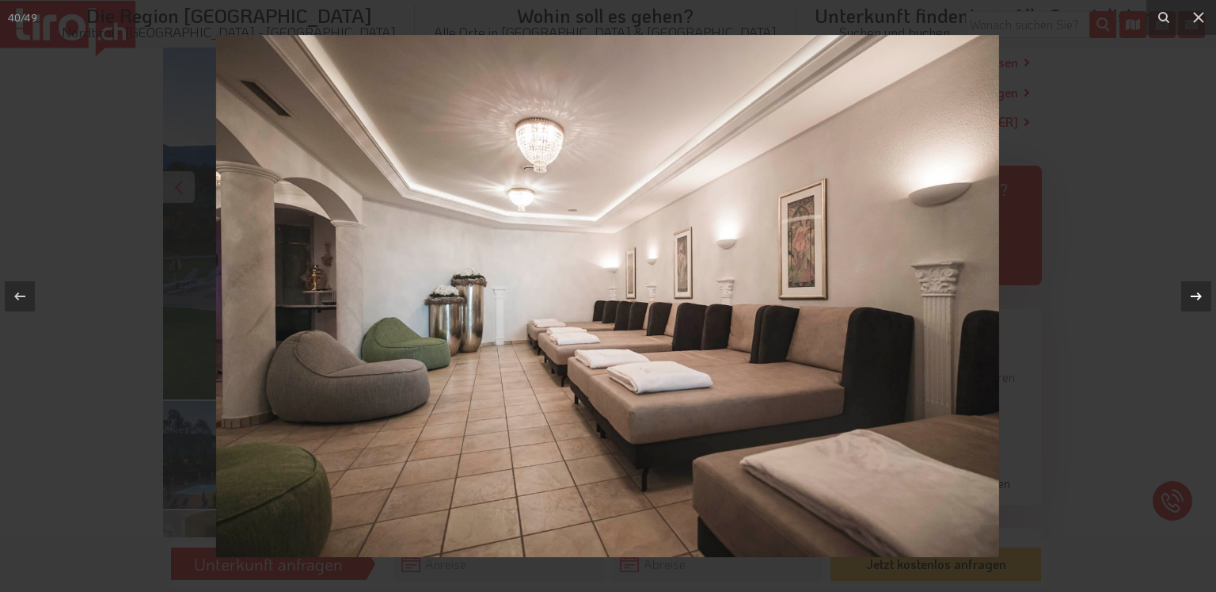
click at [1195, 296] on icon at bounding box center [1196, 295] width 11 height 8
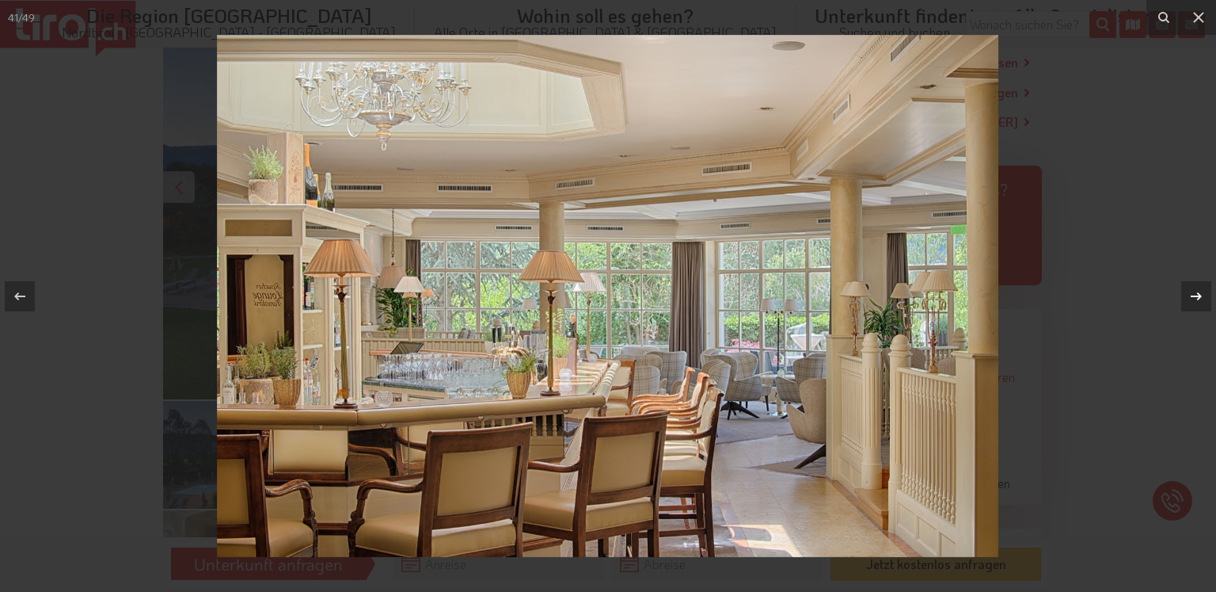
click at [1195, 296] on icon at bounding box center [1196, 295] width 11 height 8
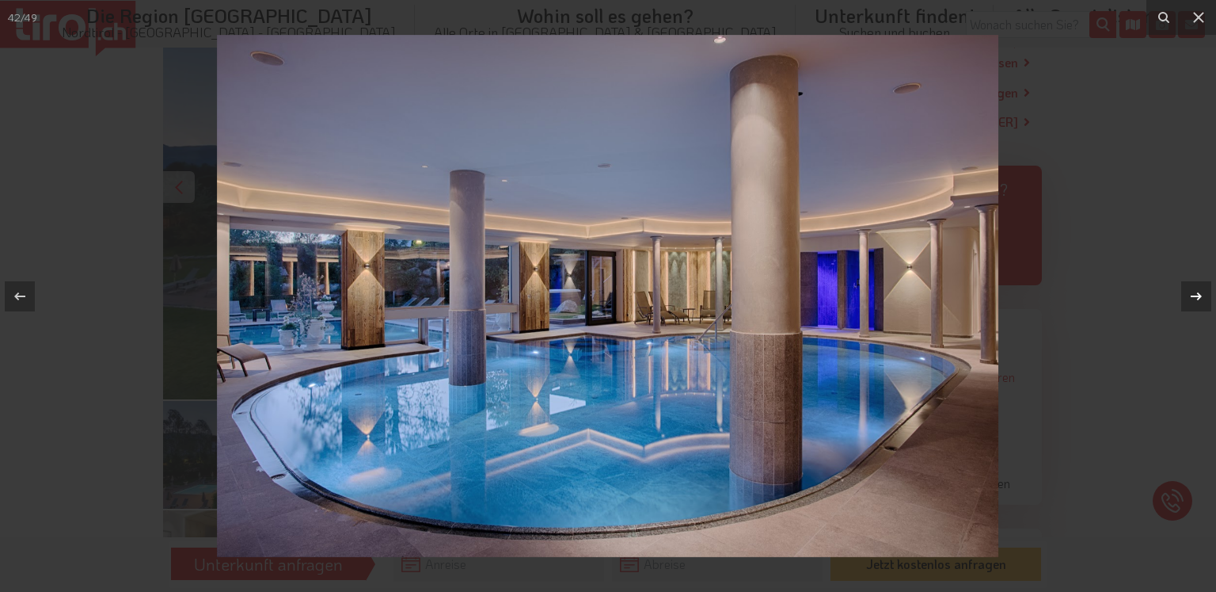
click at [1195, 296] on icon at bounding box center [1196, 295] width 11 height 8
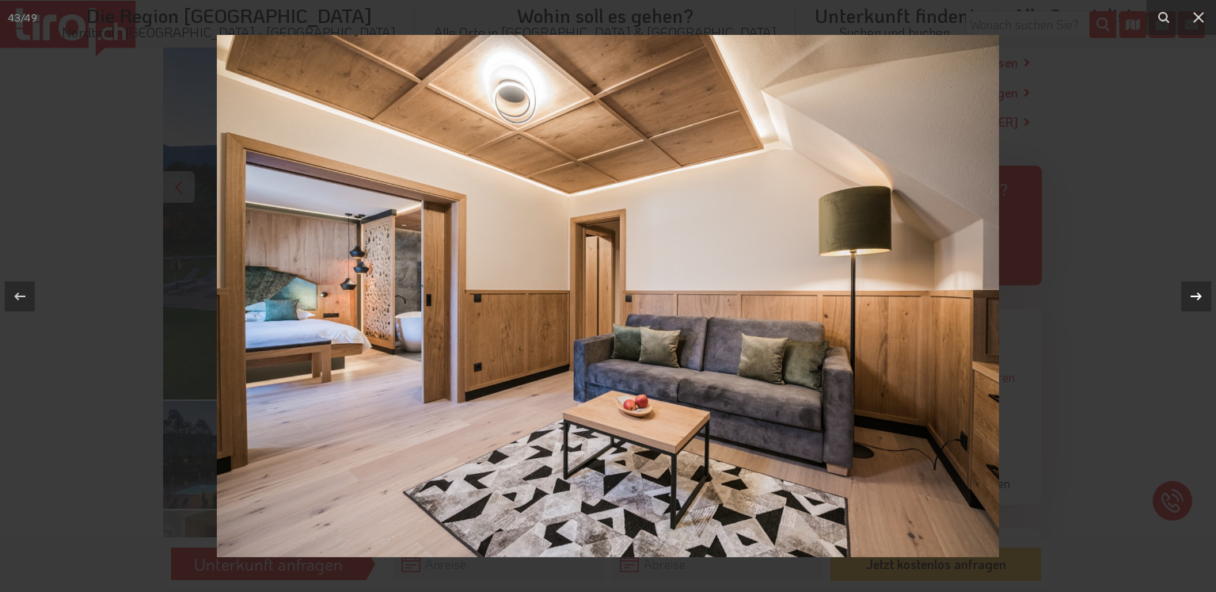
click at [1195, 296] on icon at bounding box center [1196, 295] width 11 height 8
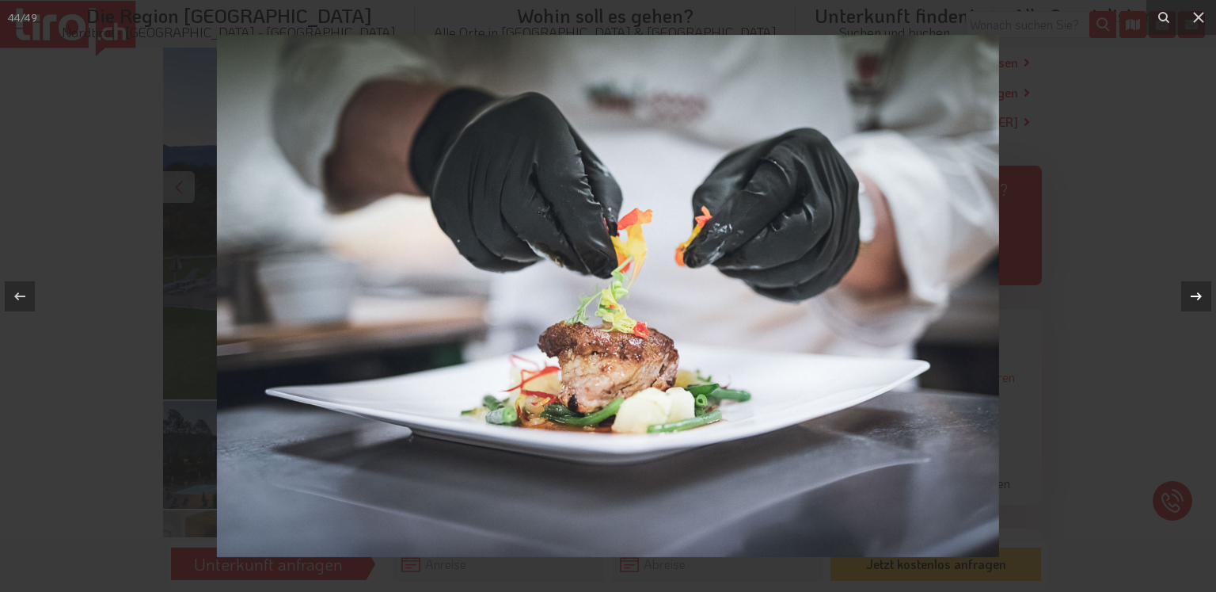
click at [1195, 296] on icon at bounding box center [1196, 295] width 11 height 8
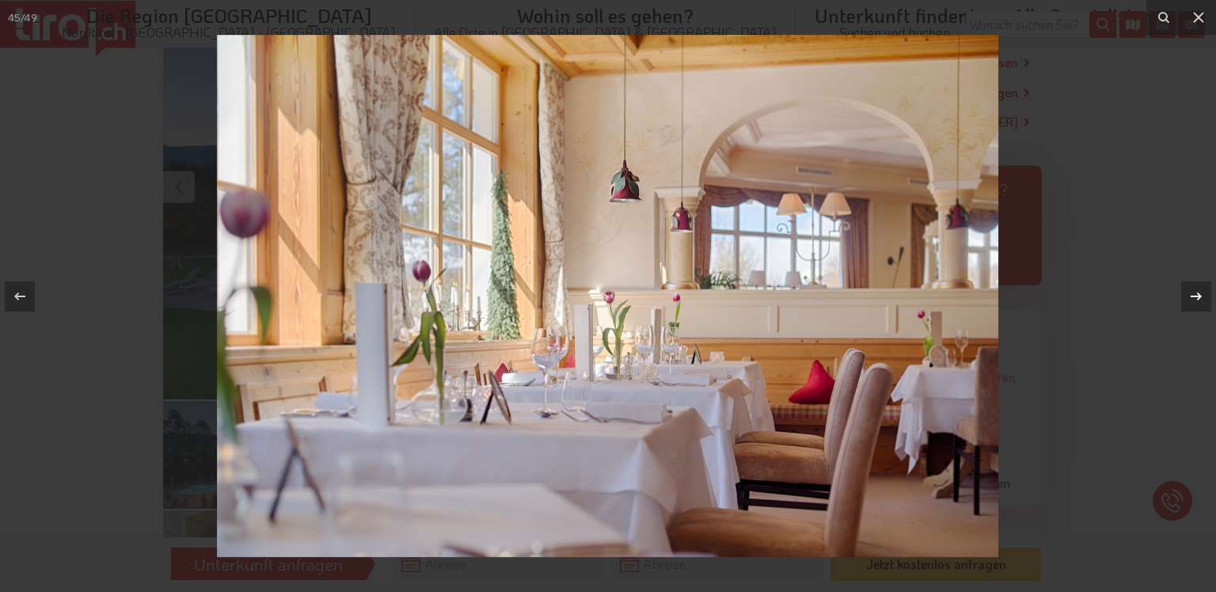
click at [1195, 296] on icon at bounding box center [1196, 295] width 11 height 8
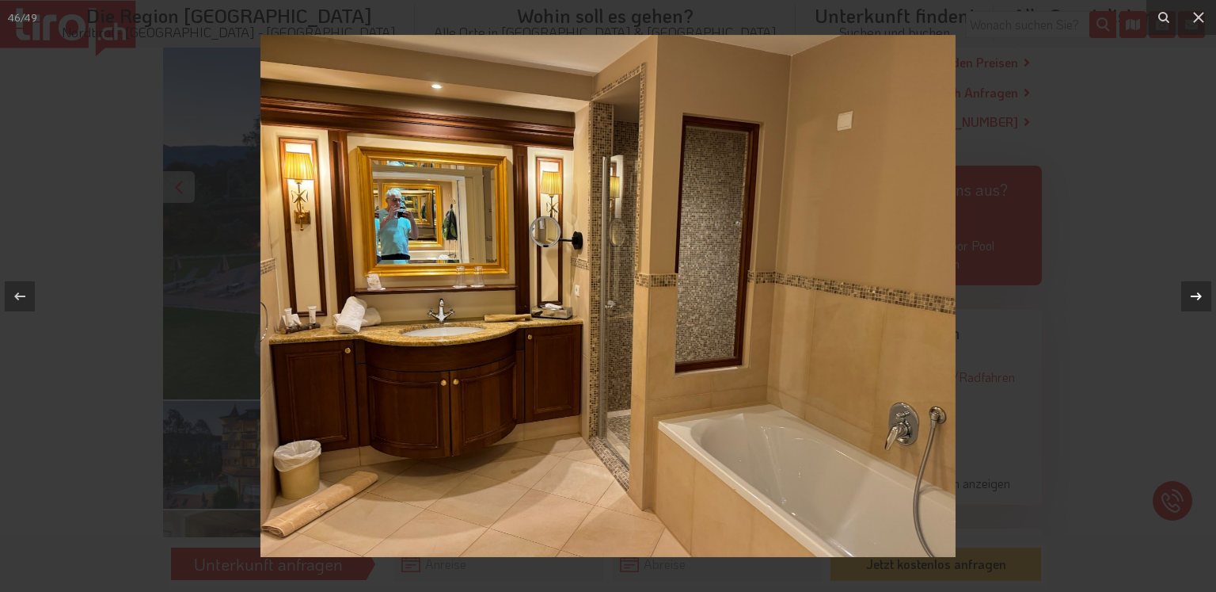
click at [1195, 296] on div "46 / 49 Lounge" at bounding box center [608, 296] width 1216 height 592
click at [1195, 296] on icon at bounding box center [1196, 295] width 11 height 8
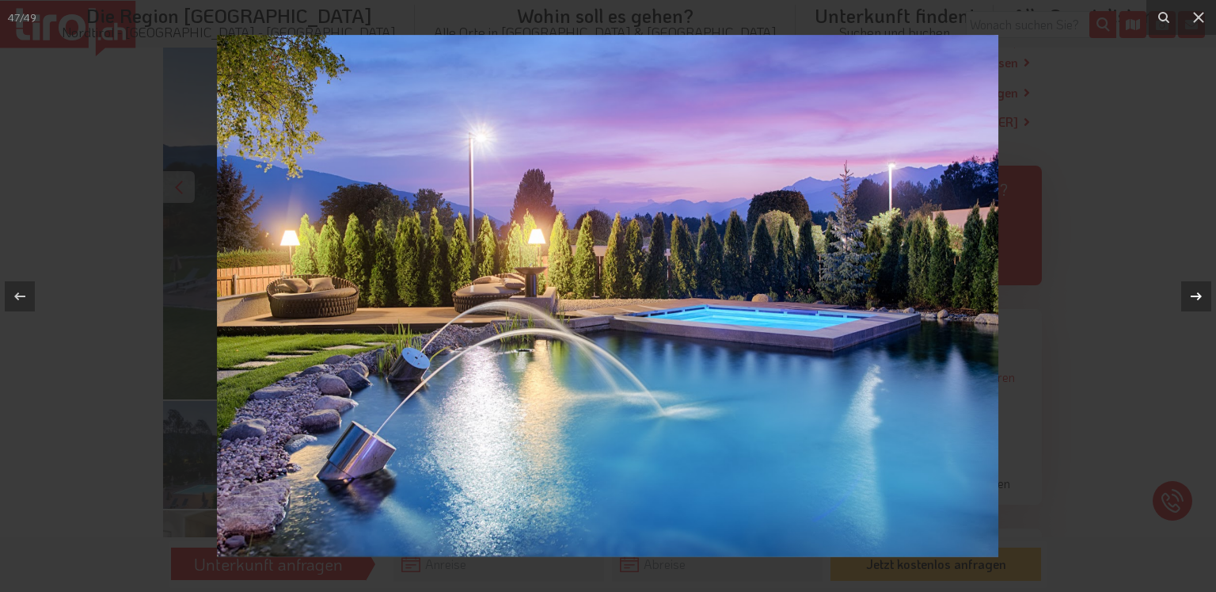
click at [1195, 296] on icon at bounding box center [1196, 295] width 11 height 8
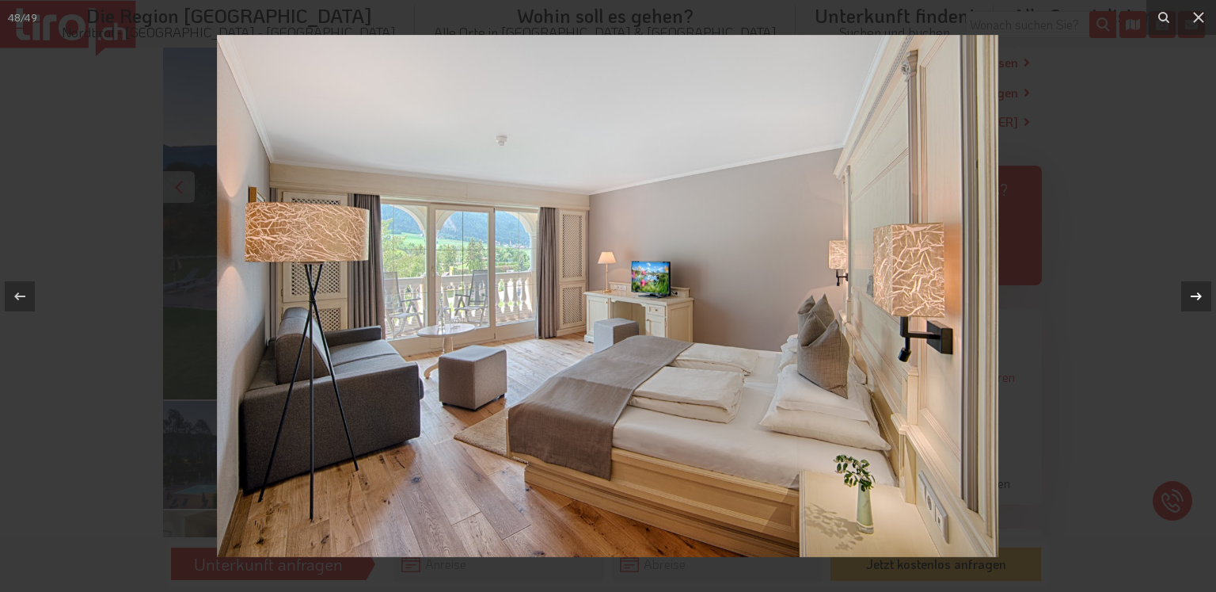
click at [1195, 296] on icon at bounding box center [1196, 295] width 11 height 8
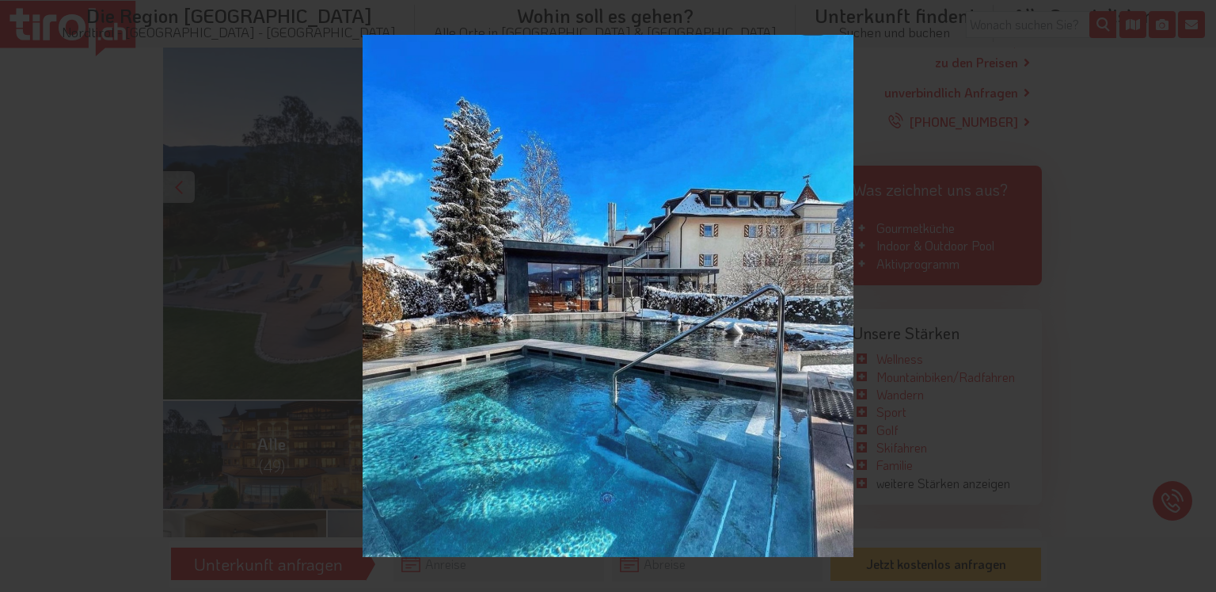
click at [1195, 296] on div "49 / 49 Lounge" at bounding box center [608, 296] width 1216 height 592
click at [1204, 17] on icon at bounding box center [1198, 17] width 19 height 19
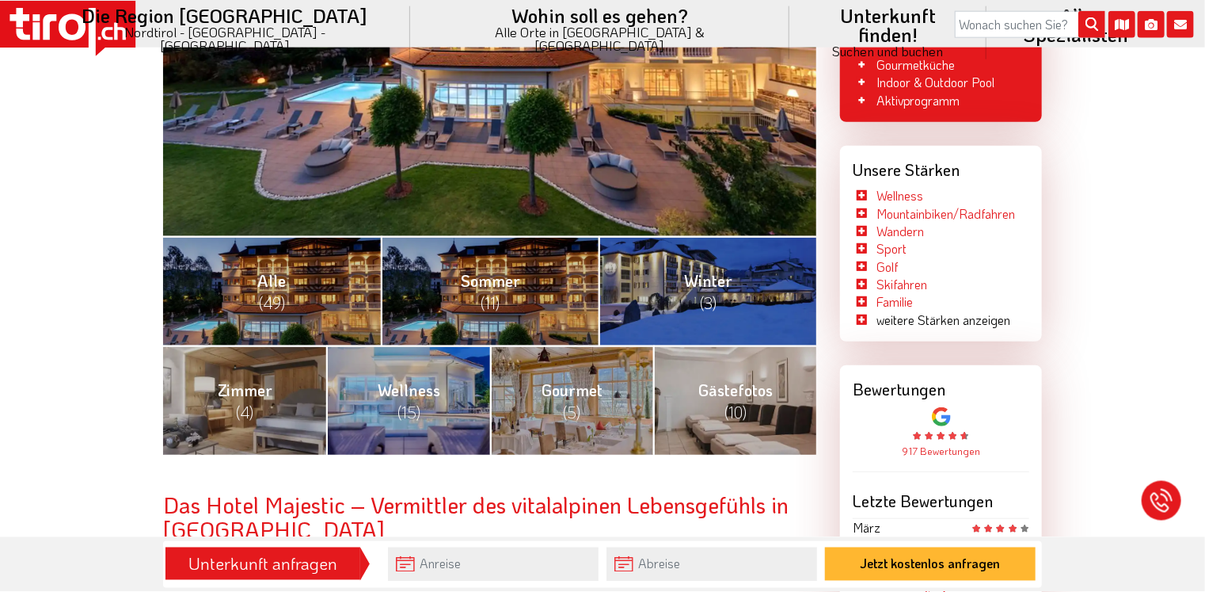
scroll to position [501, 0]
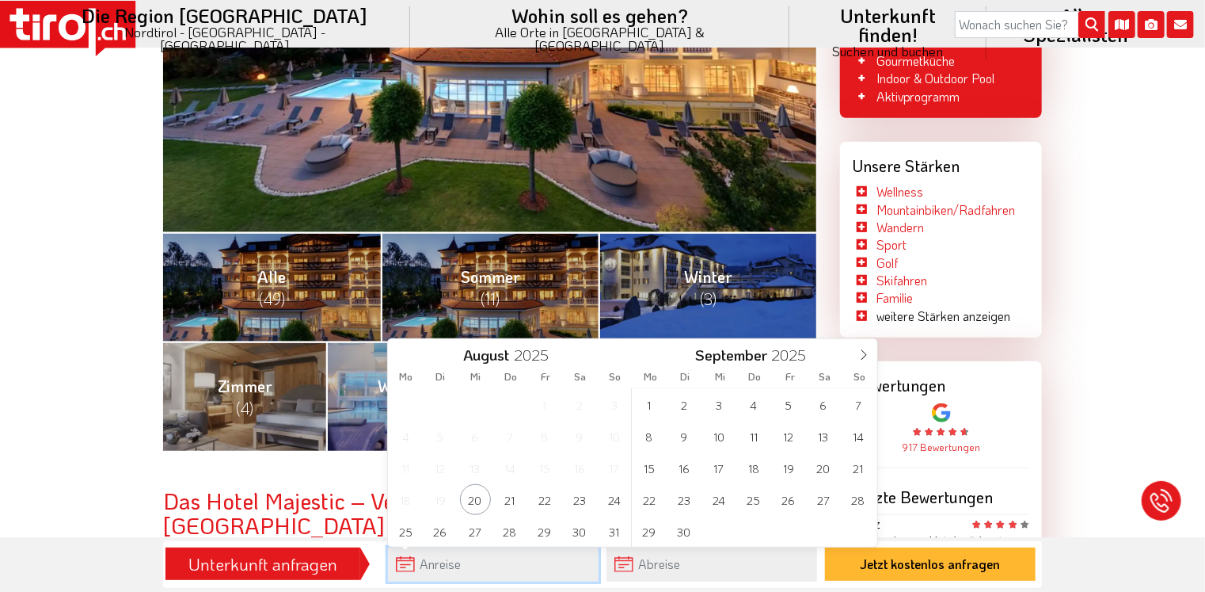
click at [496, 565] on input "text" at bounding box center [493, 564] width 211 height 34
click at [652, 401] on span "1" at bounding box center [649, 404] width 31 height 31
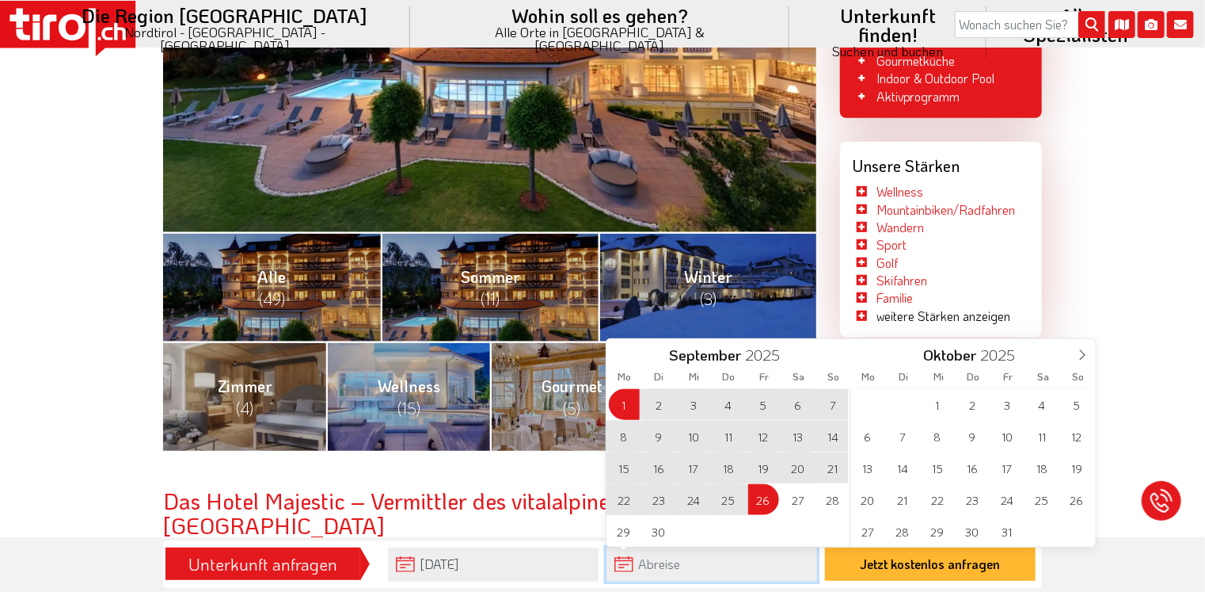
click at [666, 572] on input "text" at bounding box center [712, 564] width 211 height 34
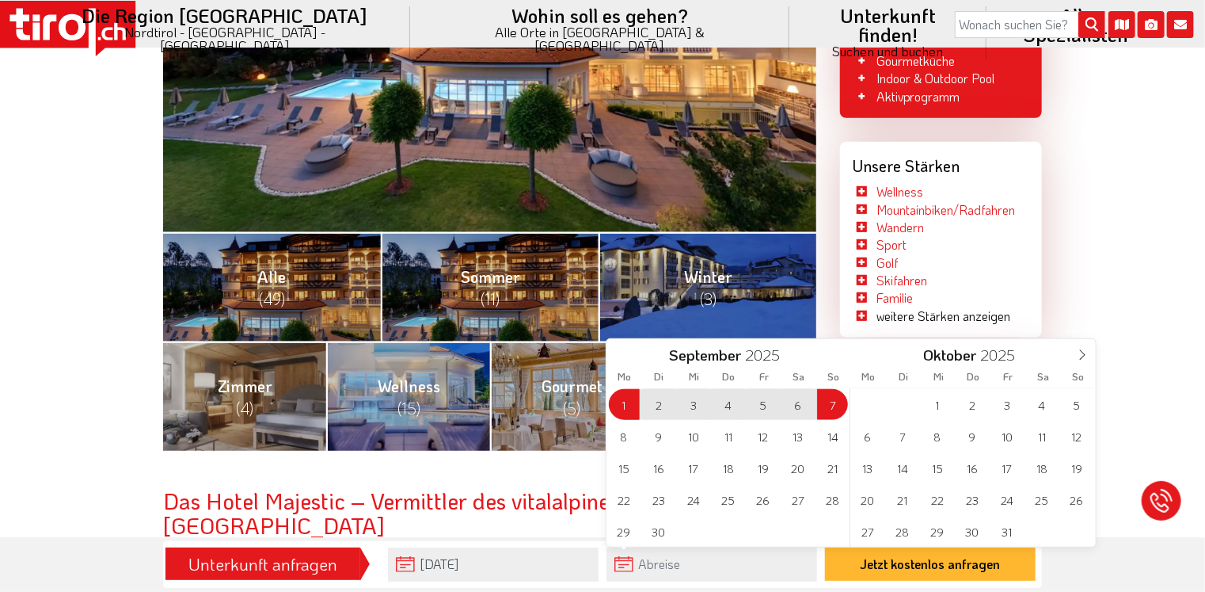
click at [837, 405] on span "7" at bounding box center [832, 404] width 31 height 31
type input "[DATE]"
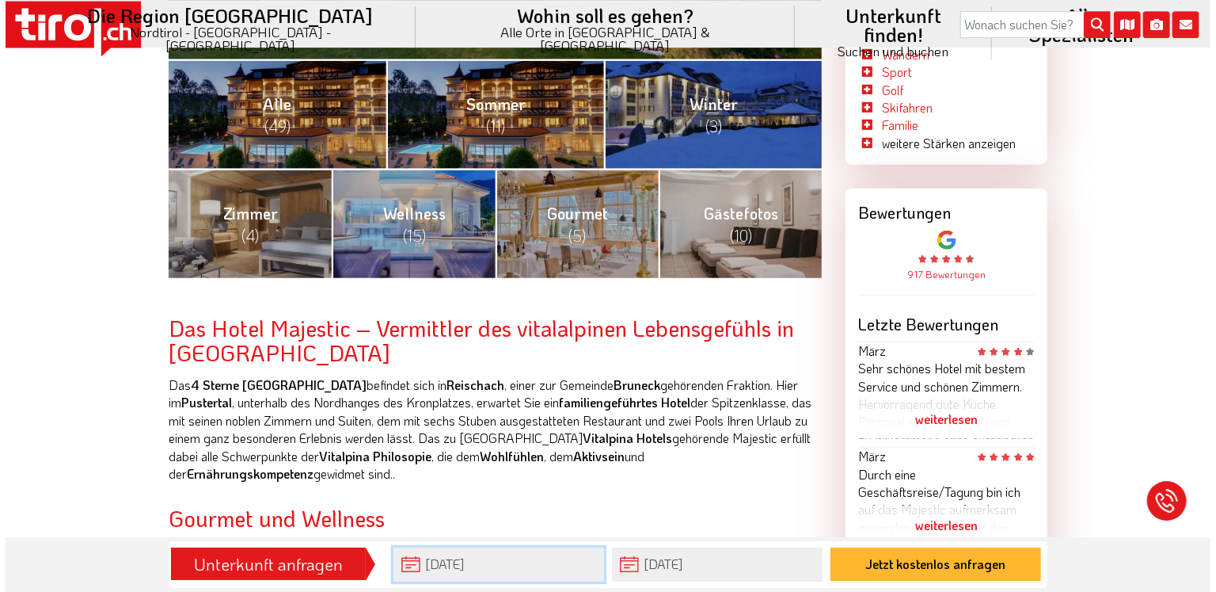
scroll to position [752, 0]
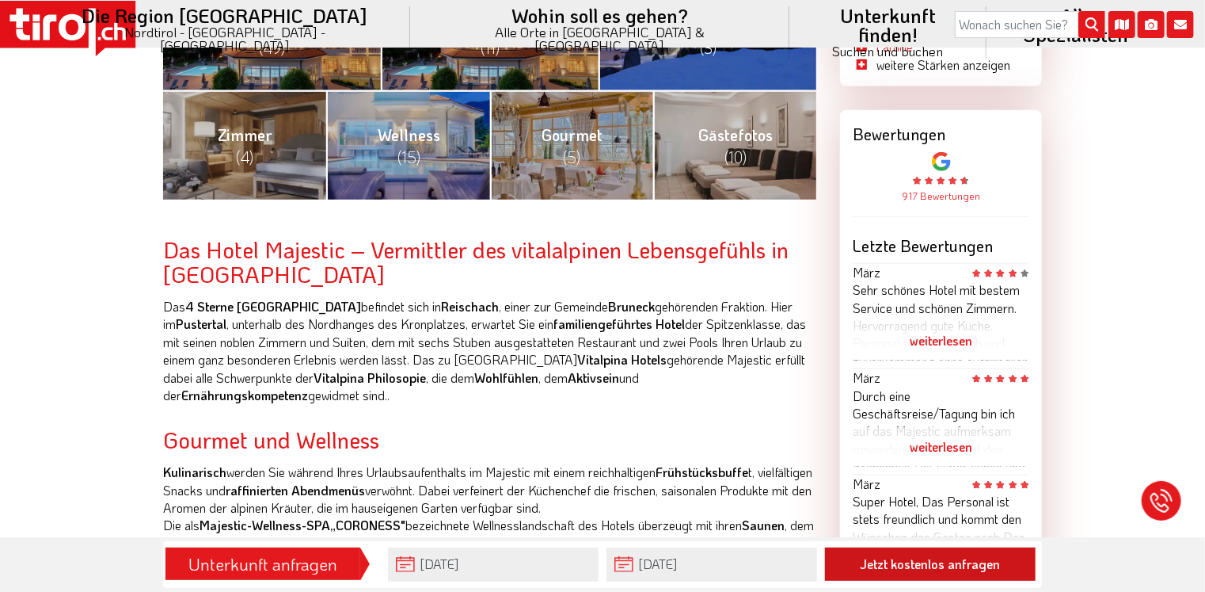
click at [889, 568] on button "Jetzt kostenlos anfragen" at bounding box center [930, 563] width 211 height 33
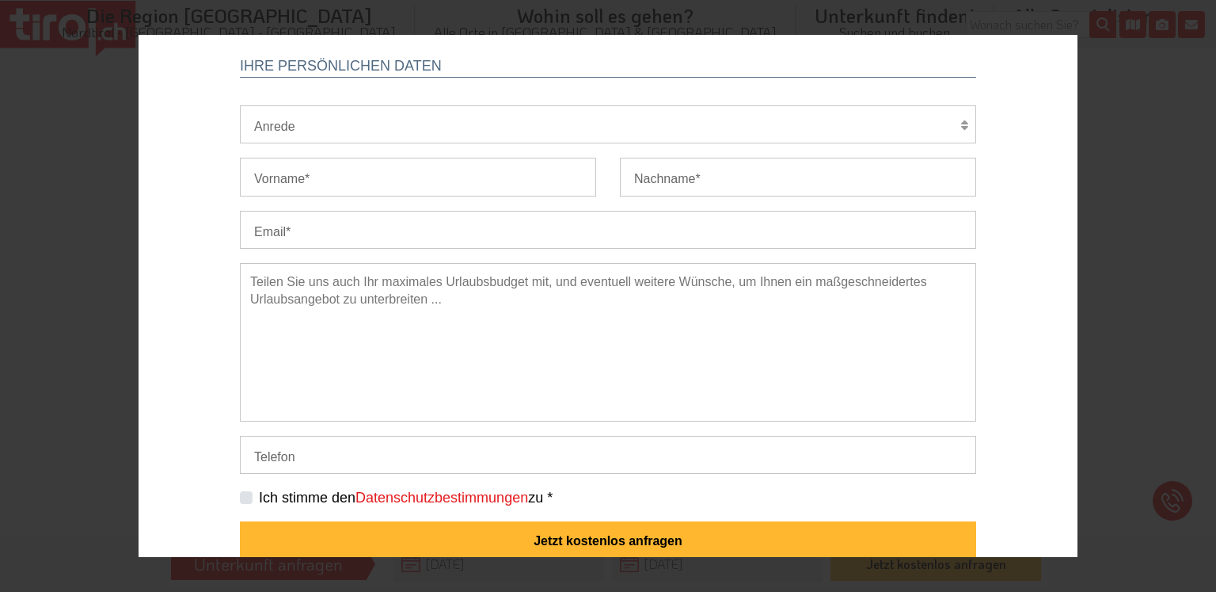
scroll to position [421, 0]
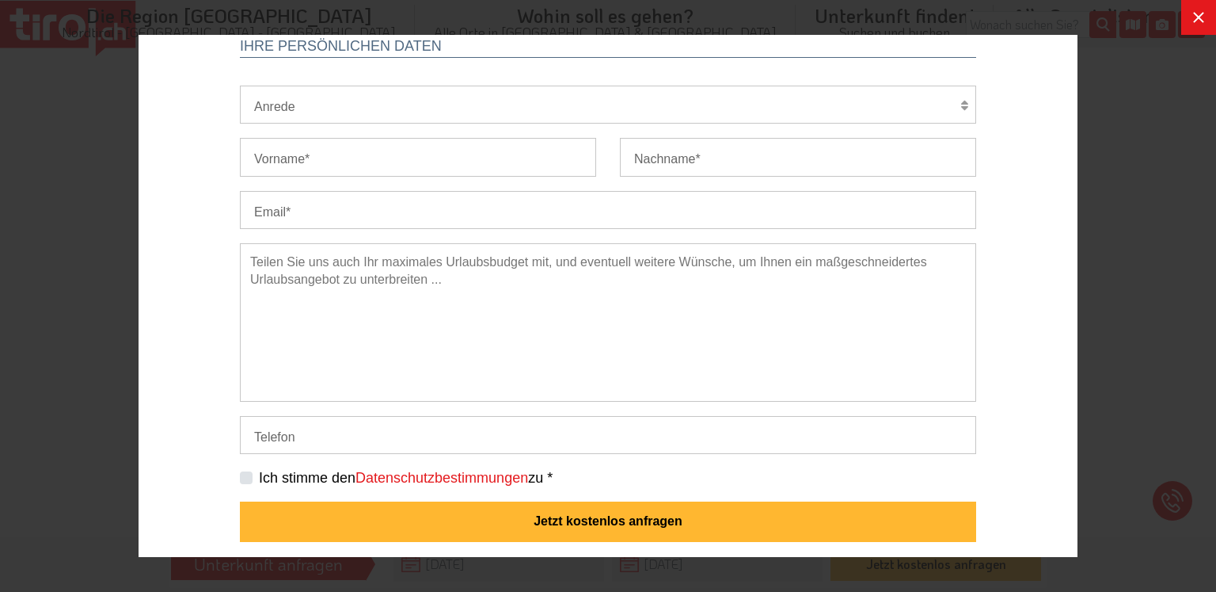
click at [259, 475] on label "Ich stimme den Datenschutzbestimmungen zu *" at bounding box center [406, 478] width 294 height 20
click at [243, 475] on input "Ich stimme den Datenschutzbestimmungen zu *" at bounding box center [611, 477] width 736 height 10
checkbox input "true"
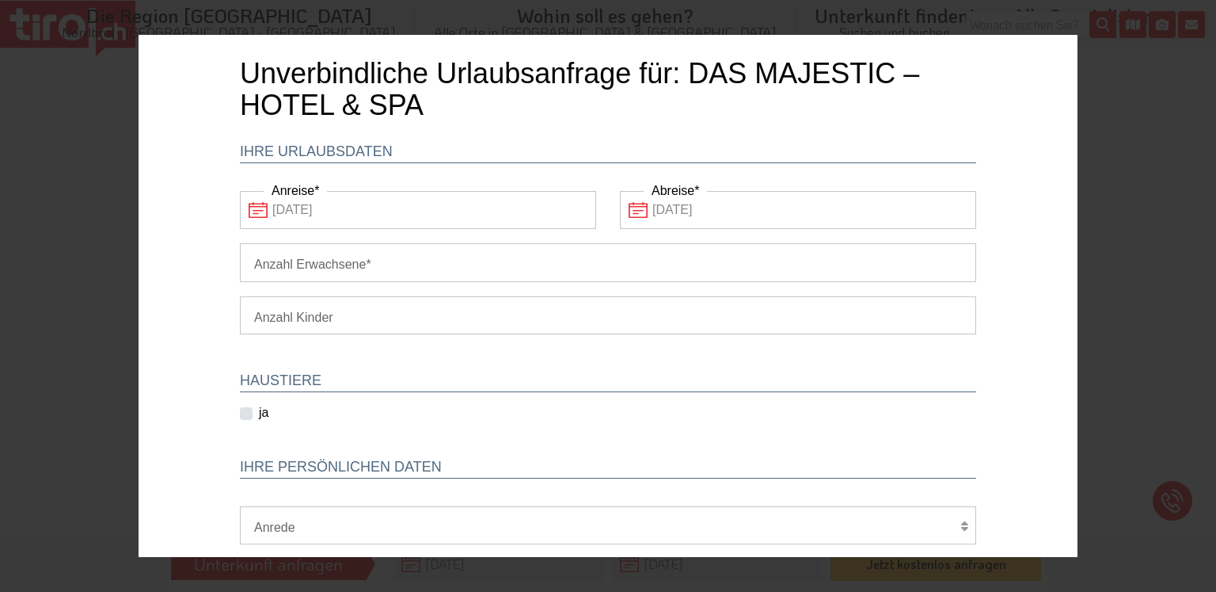
scroll to position [0, 0]
click at [419, 263] on input "Anzahl Erwachsene" at bounding box center [608, 263] width 736 height 38
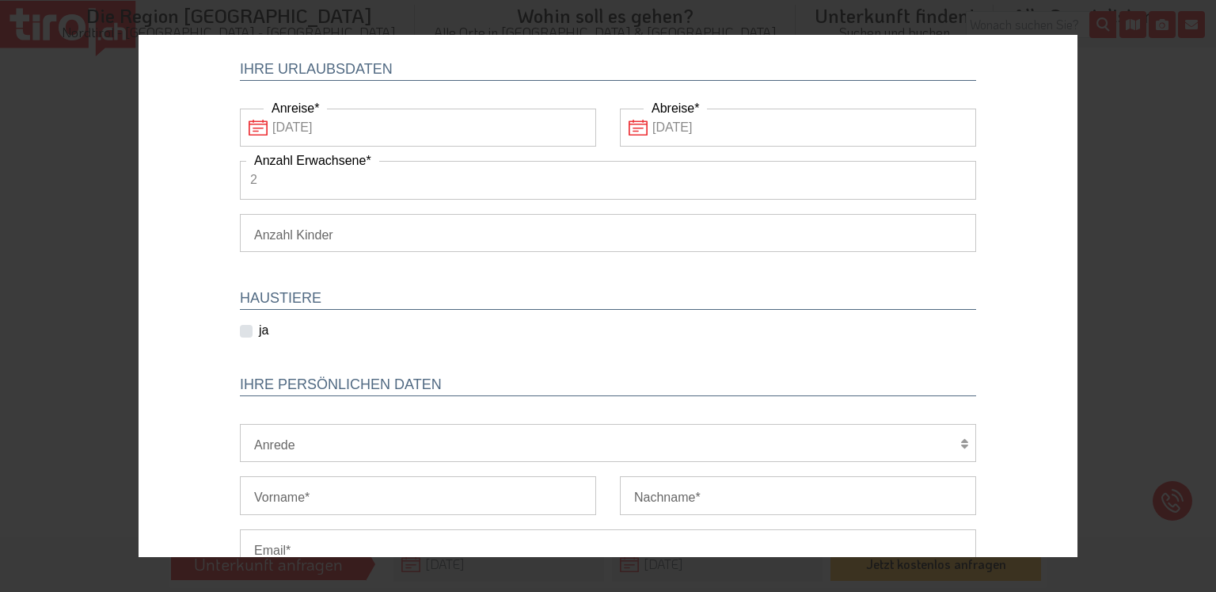
scroll to position [167, 0]
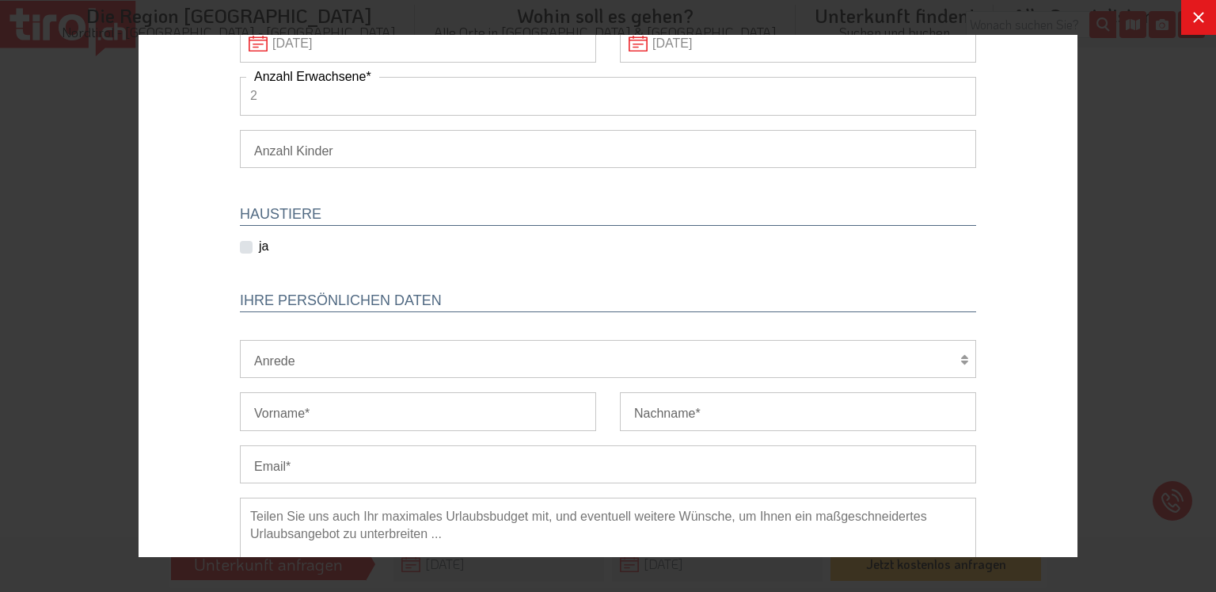
type input "2"
